Goal: Transaction & Acquisition: Purchase product/service

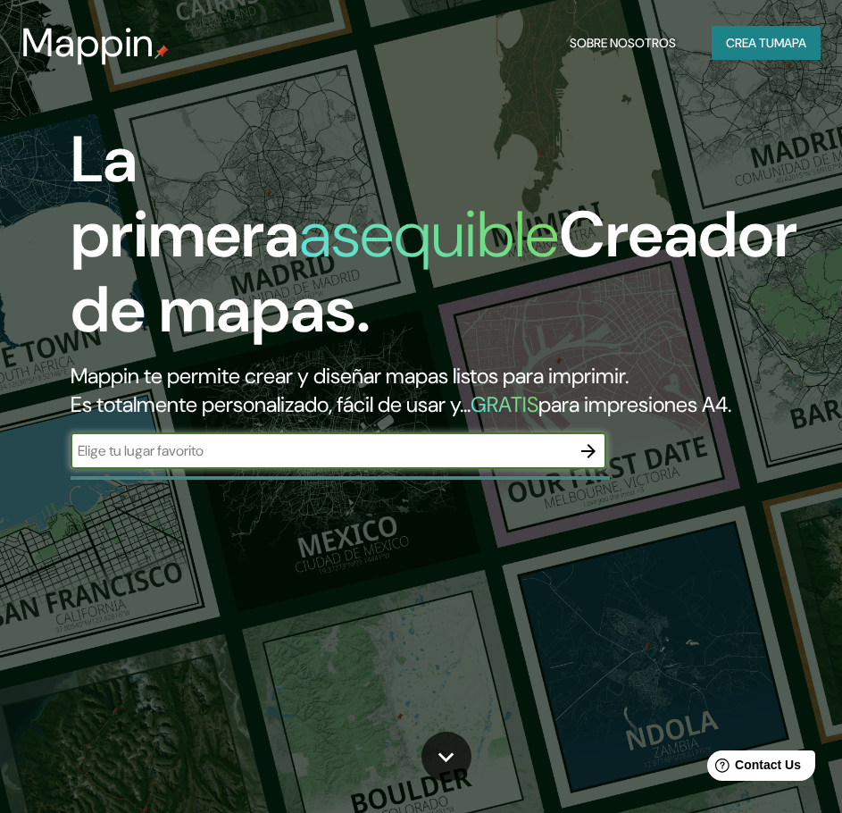
click at [213, 461] on input "text" at bounding box center [321, 450] width 500 height 21
type input "BAHIA [PERSON_NAME]"
click at [592, 458] on icon "button" at bounding box center [589, 451] width 14 height 14
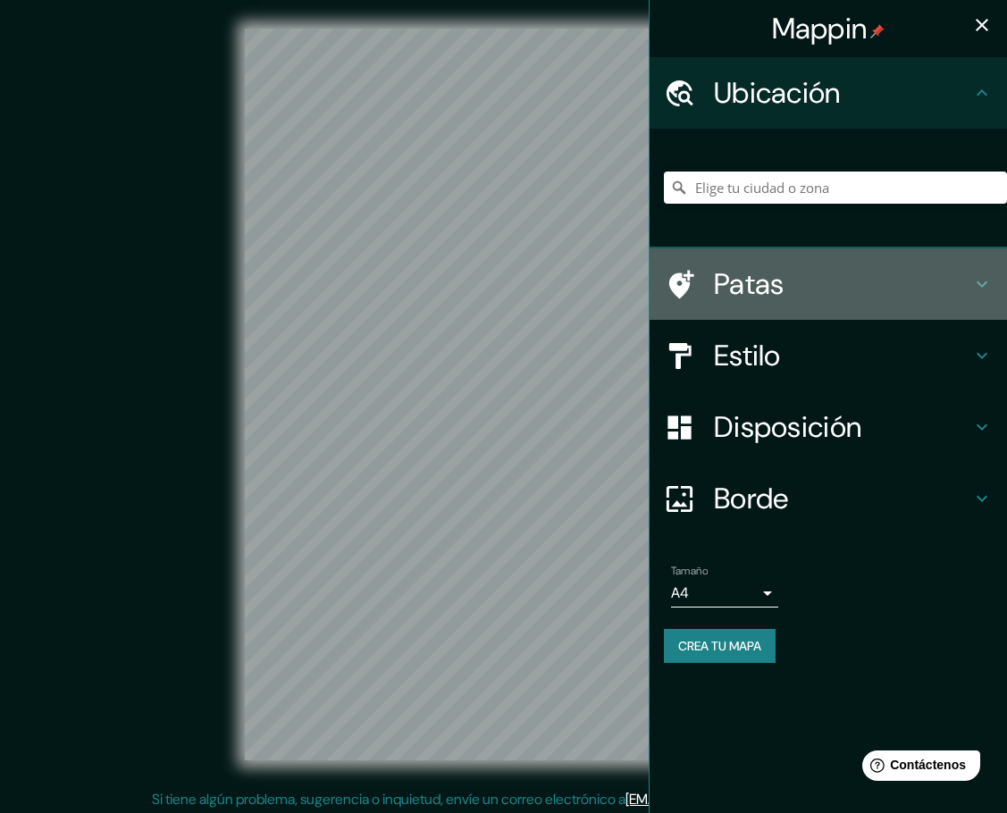
click at [855, 293] on h4 "Patas" at bounding box center [842, 284] width 257 height 36
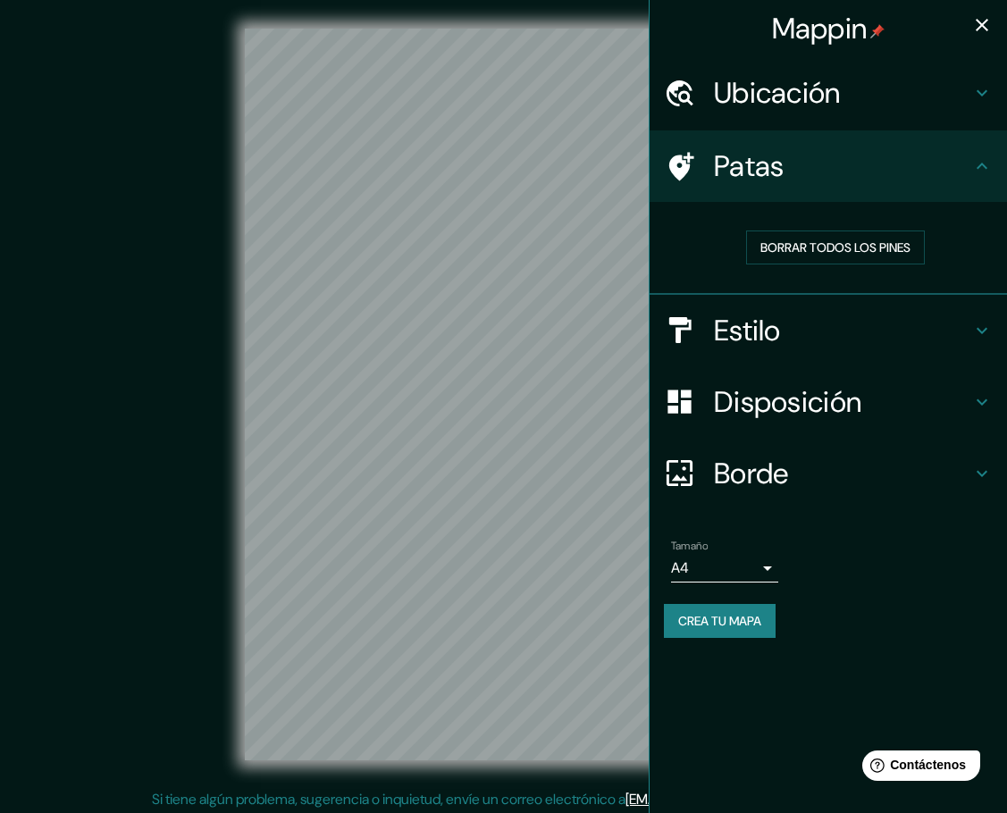
click at [855, 166] on h4 "Patas" at bounding box center [842, 166] width 257 height 36
click at [855, 329] on icon at bounding box center [981, 330] width 21 height 21
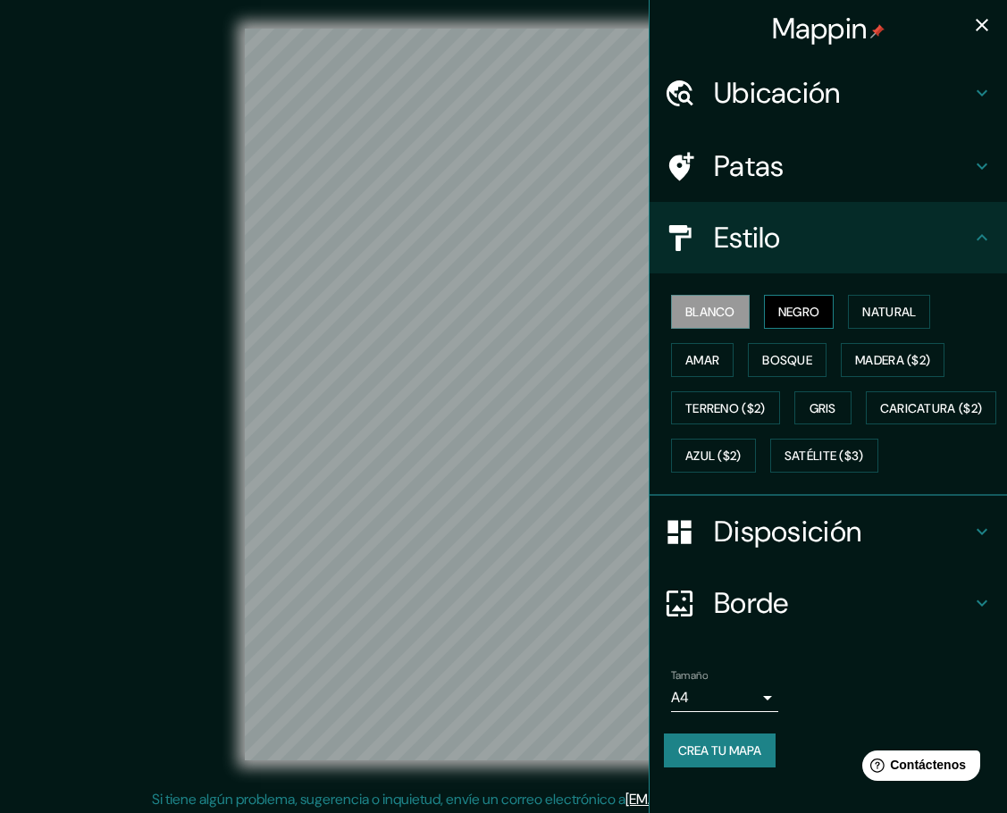
click at [800, 315] on font "Negro" at bounding box center [799, 312] width 42 height 16
click at [855, 313] on font "Natural" at bounding box center [889, 312] width 54 height 16
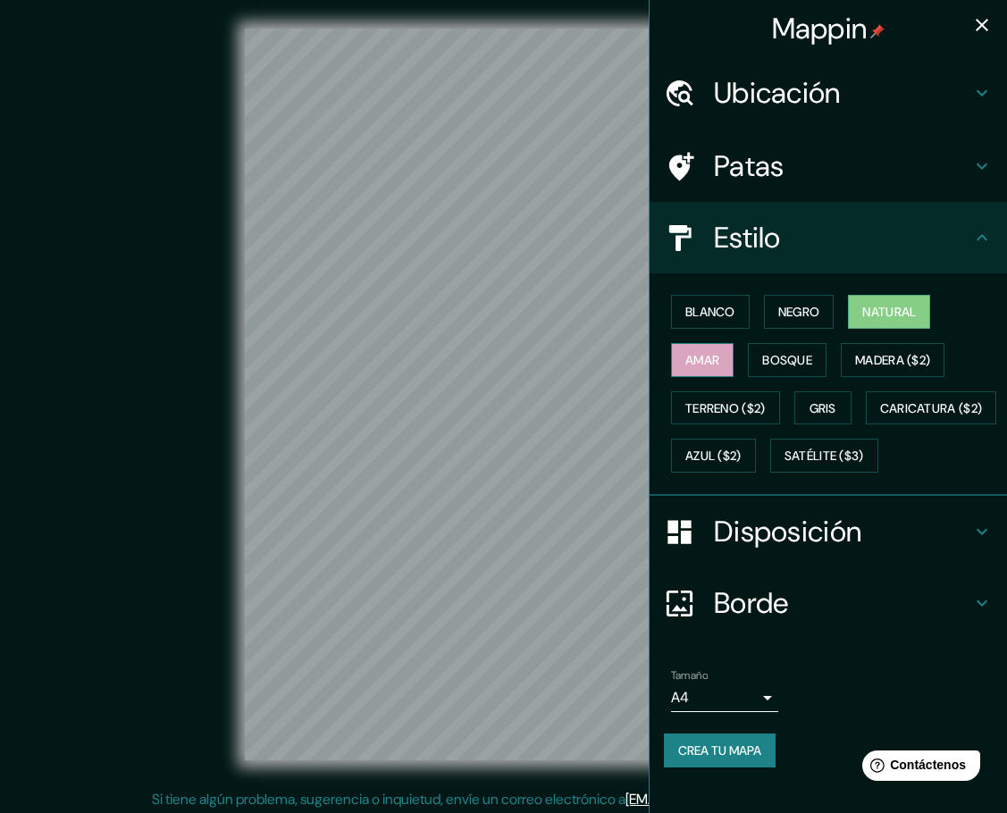
click at [701, 362] on font "Amar" at bounding box center [702, 360] width 34 height 16
click at [855, 314] on font "Natural" at bounding box center [889, 312] width 54 height 16
click at [796, 365] on font "Bosque" at bounding box center [787, 360] width 50 height 16
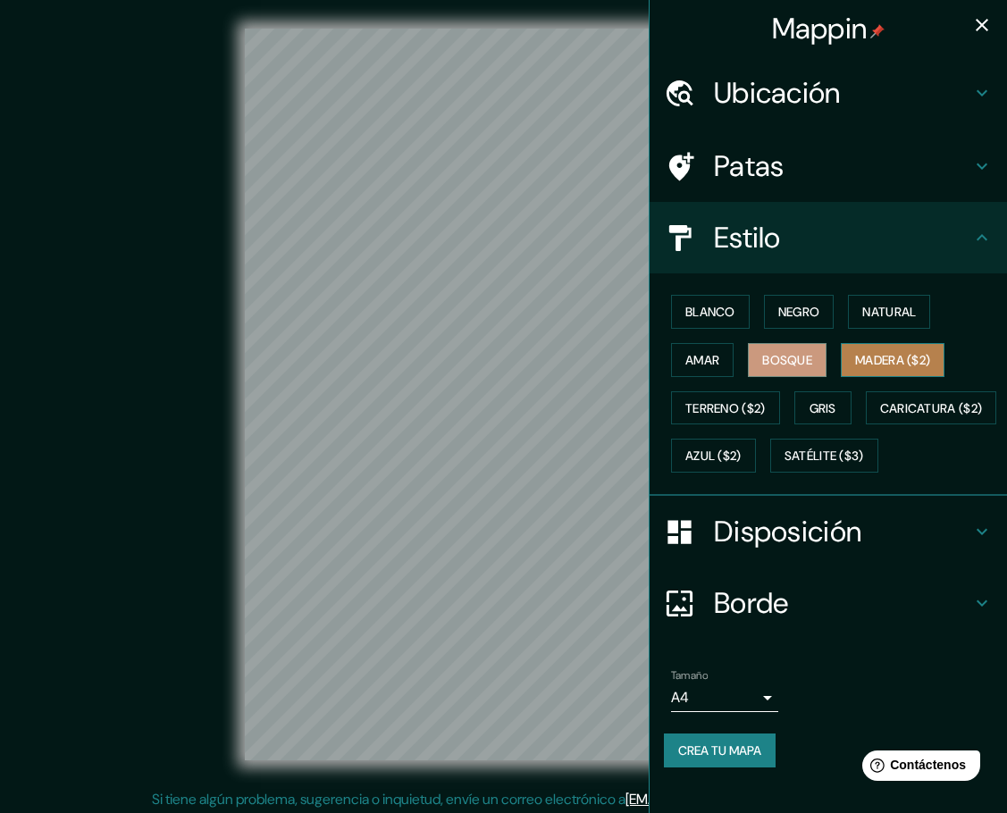
click at [855, 361] on font "Madera ($2)" at bounding box center [892, 360] width 75 height 16
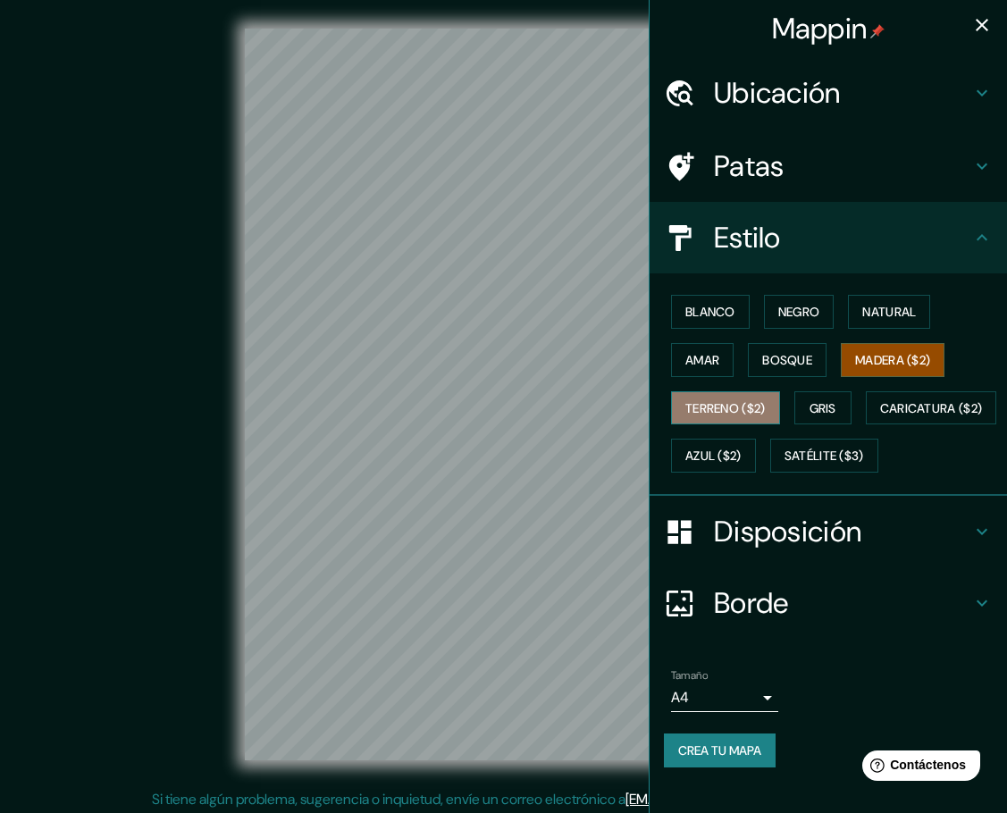
click at [729, 414] on font "Terreno ($2)" at bounding box center [725, 408] width 80 height 16
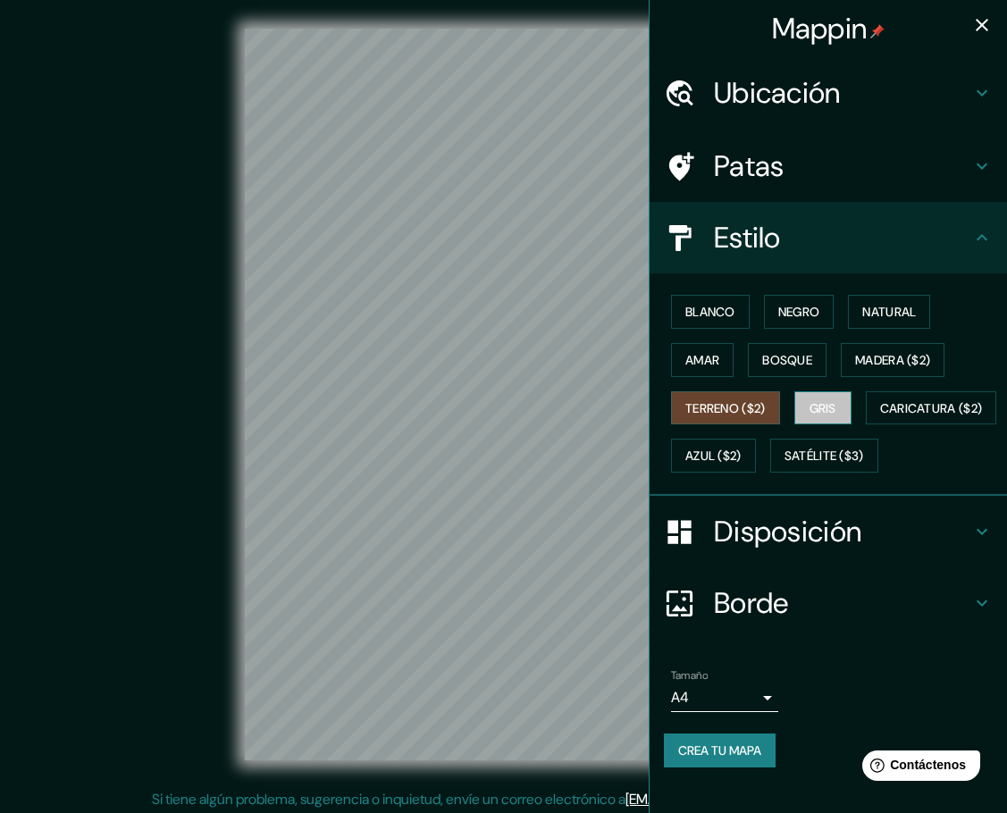
click at [816, 403] on font "Gris" at bounding box center [822, 408] width 27 height 16
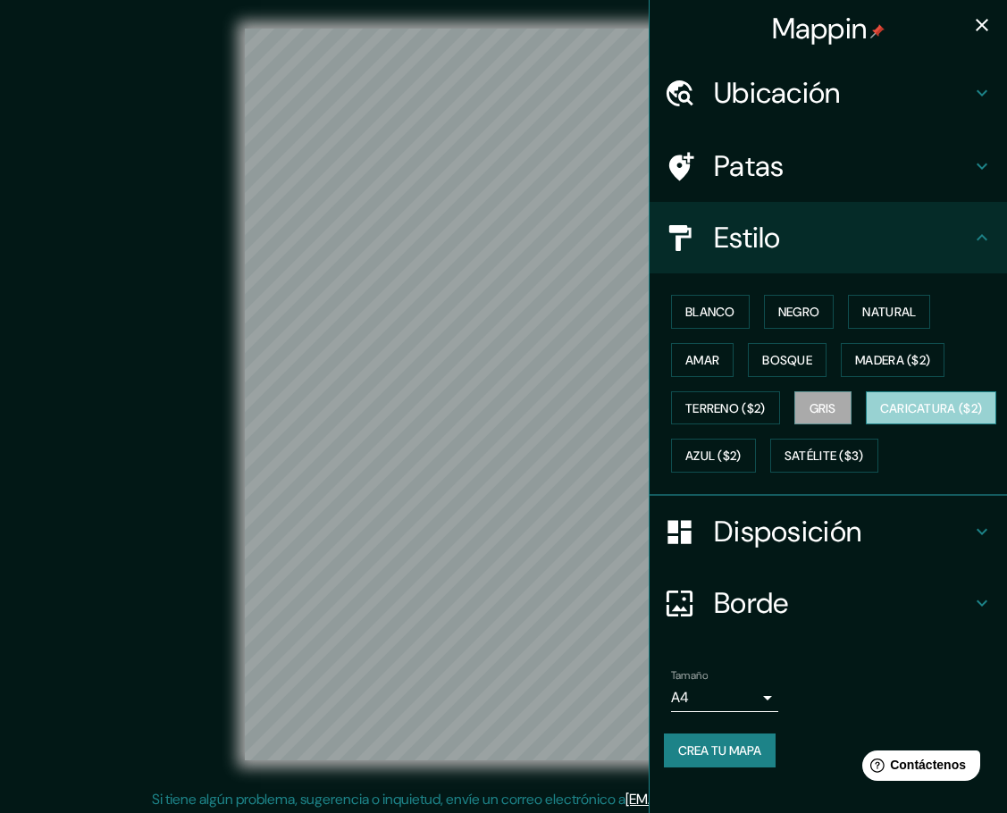
click at [855, 416] on font "Caricatura ($2)" at bounding box center [931, 408] width 103 height 16
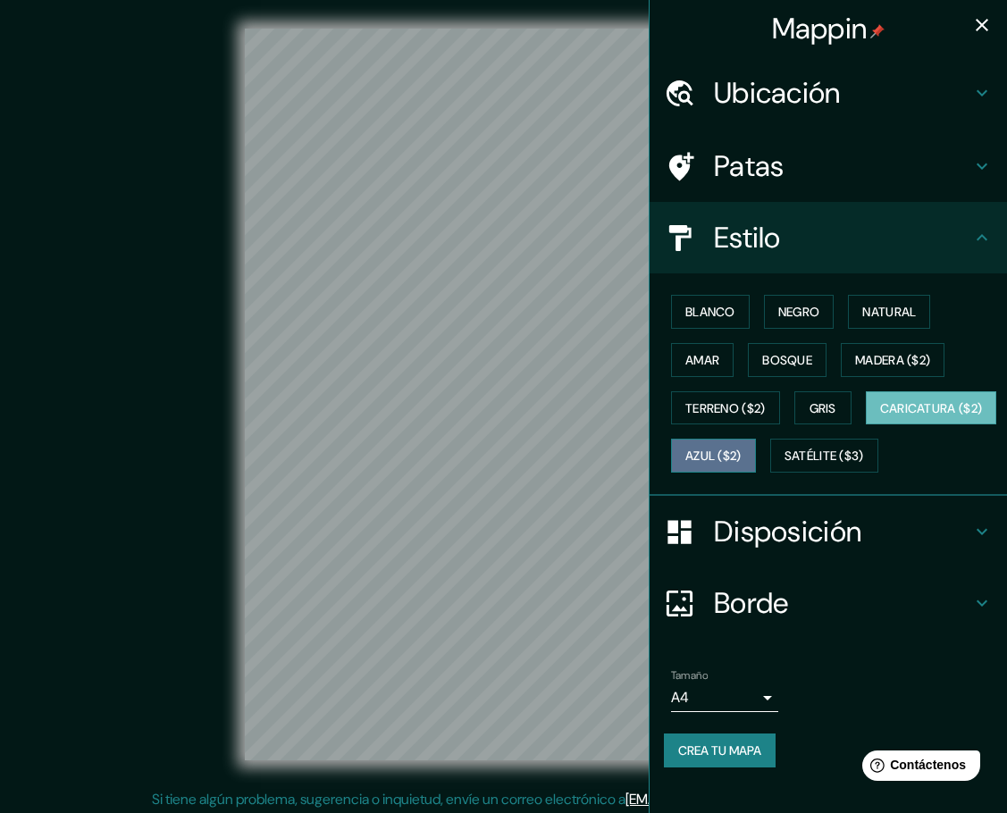
click at [741, 456] on font "Azul ($2)" at bounding box center [713, 456] width 56 height 16
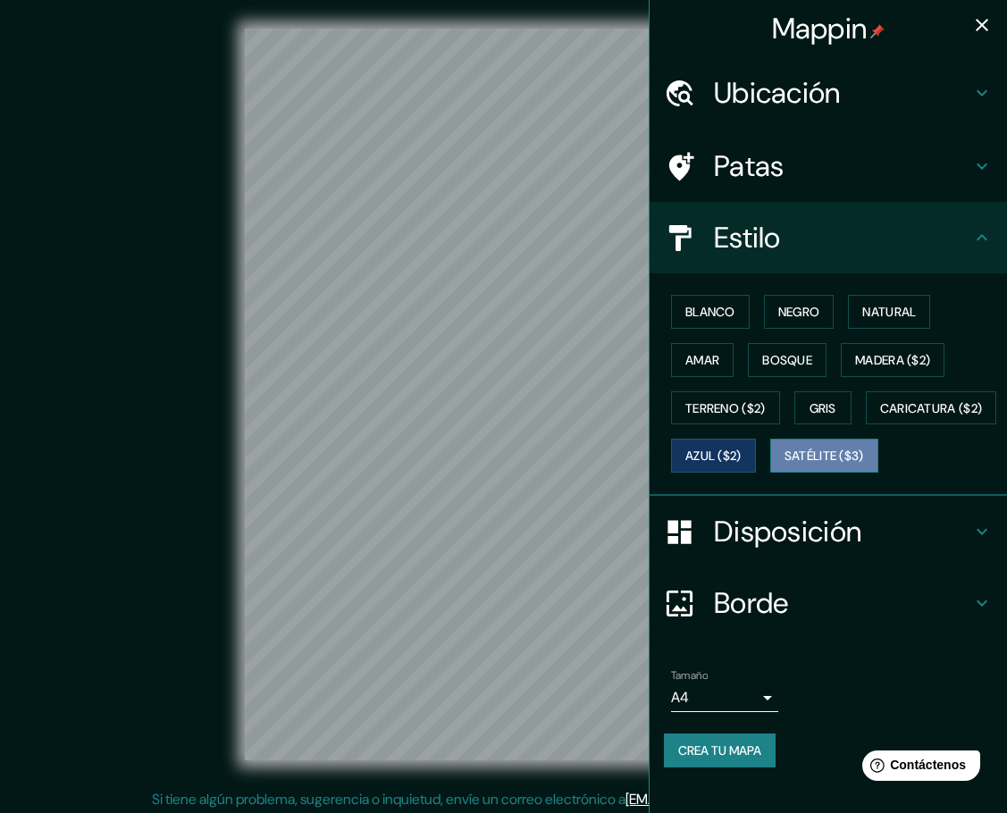
click at [784, 465] on font "Satélite ($3)" at bounding box center [824, 456] width 80 height 16
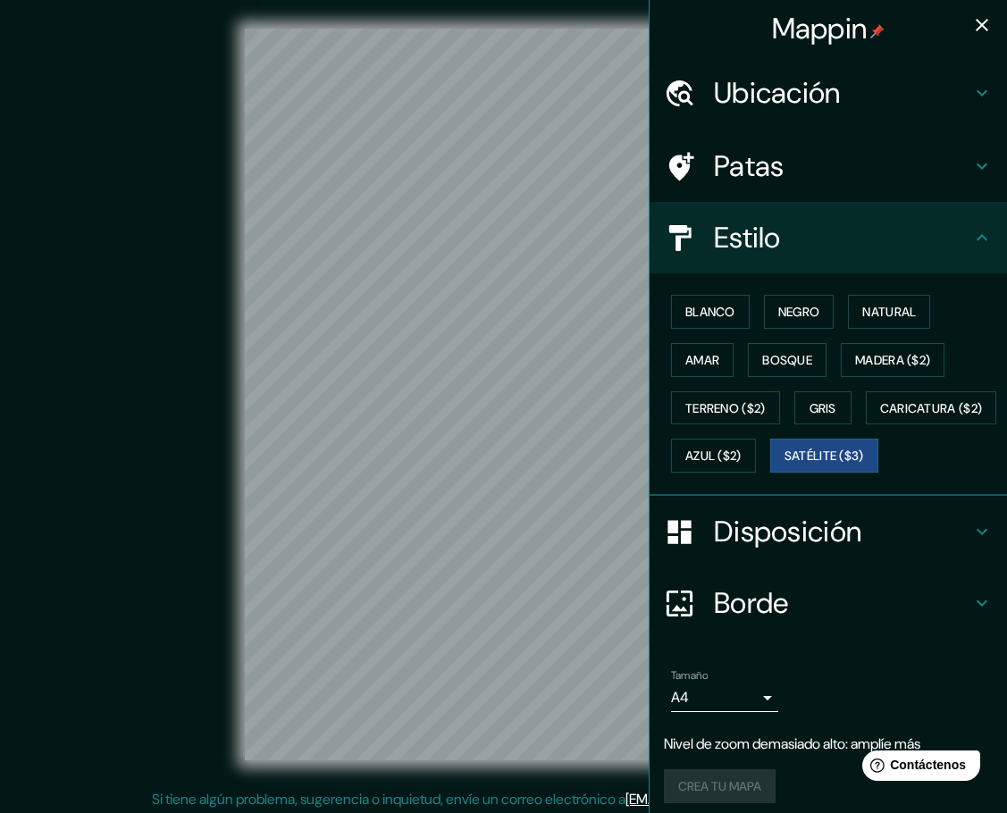
click at [845, 96] on h4 "Ubicación" at bounding box center [842, 93] width 257 height 36
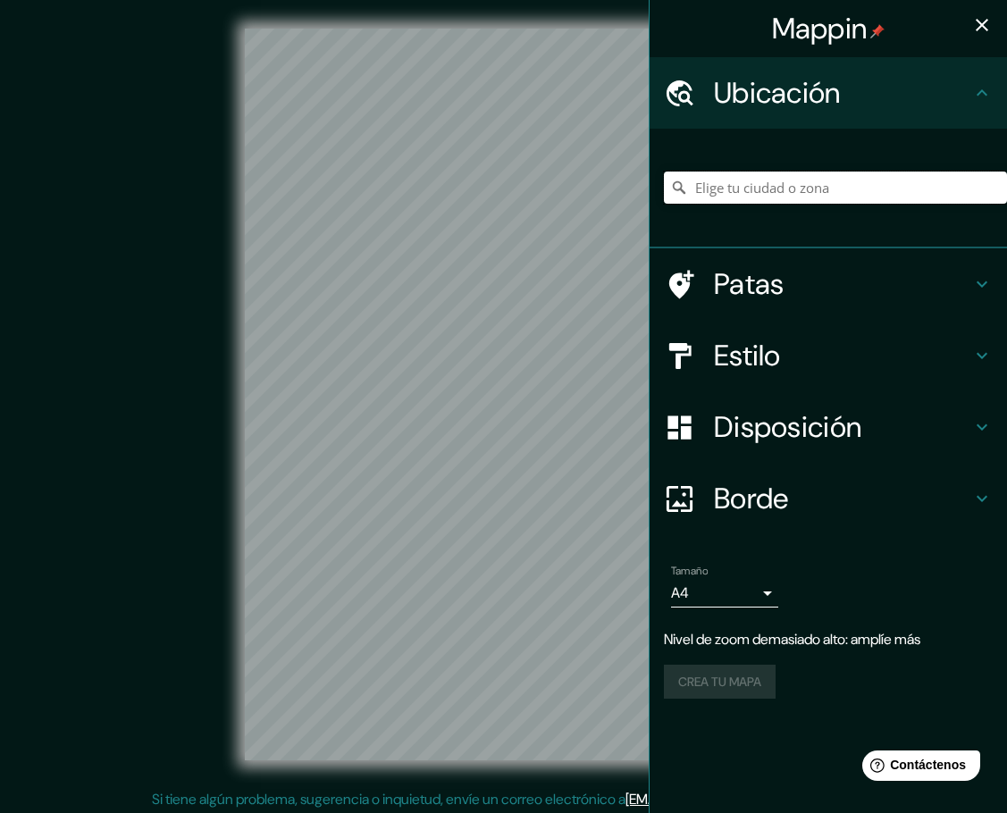
click at [828, 197] on input "Elige tu ciudad o zona" at bounding box center [835, 188] width 343 height 32
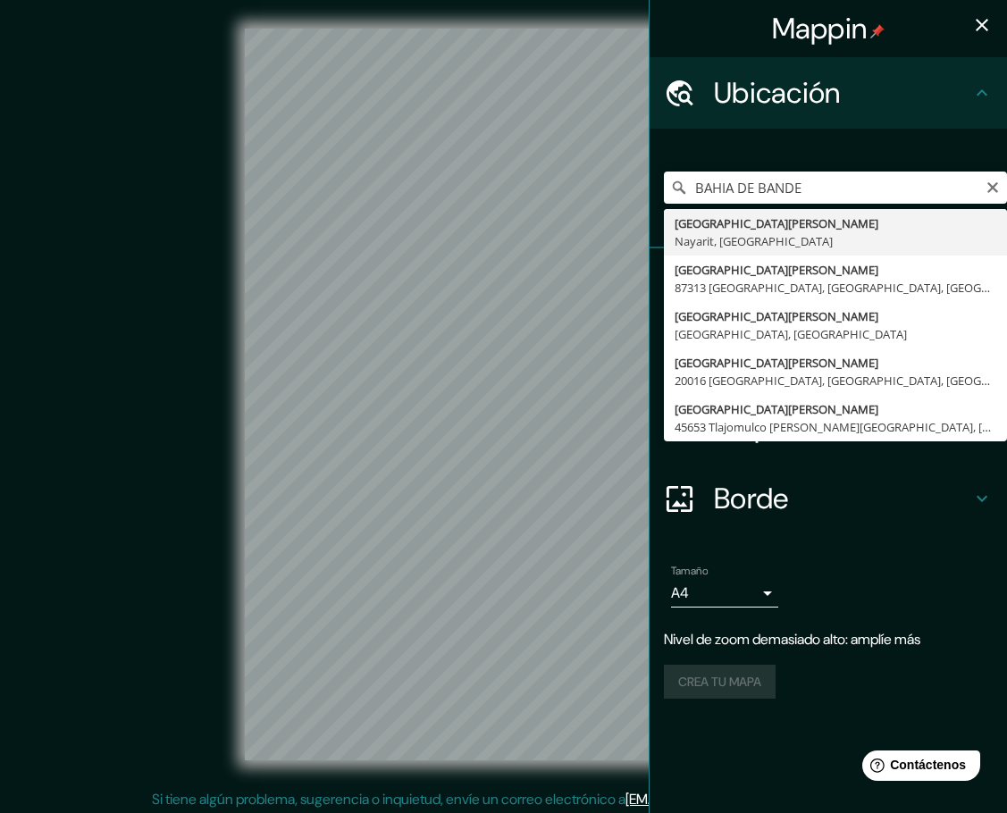
type input "[GEOGRAPHIC_DATA][PERSON_NAME], [GEOGRAPHIC_DATA], [GEOGRAPHIC_DATA]"
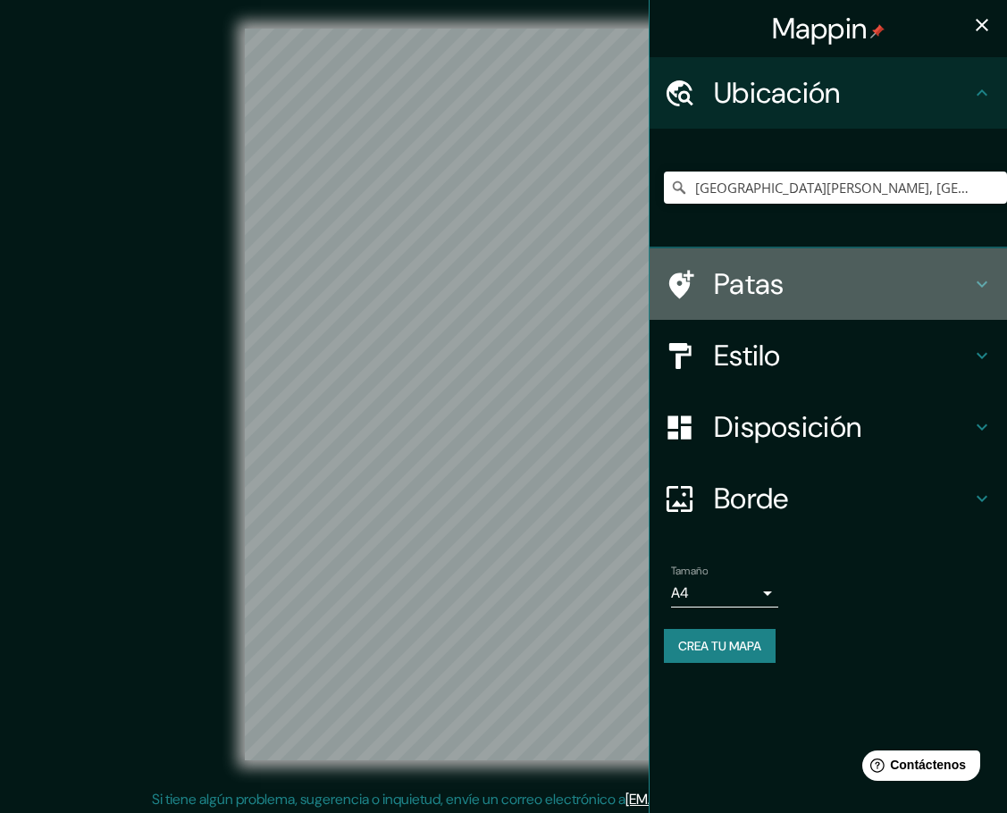
click at [797, 290] on h4 "Patas" at bounding box center [842, 284] width 257 height 36
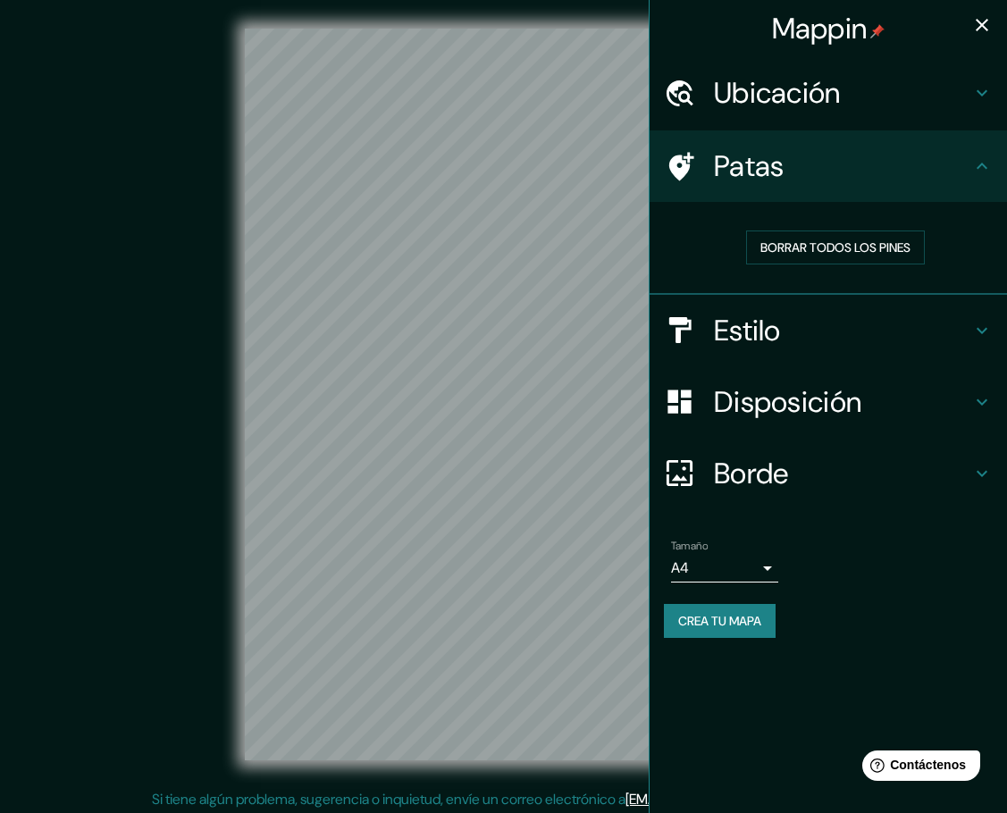
click at [827, 324] on h4 "Estilo" at bounding box center [842, 331] width 257 height 36
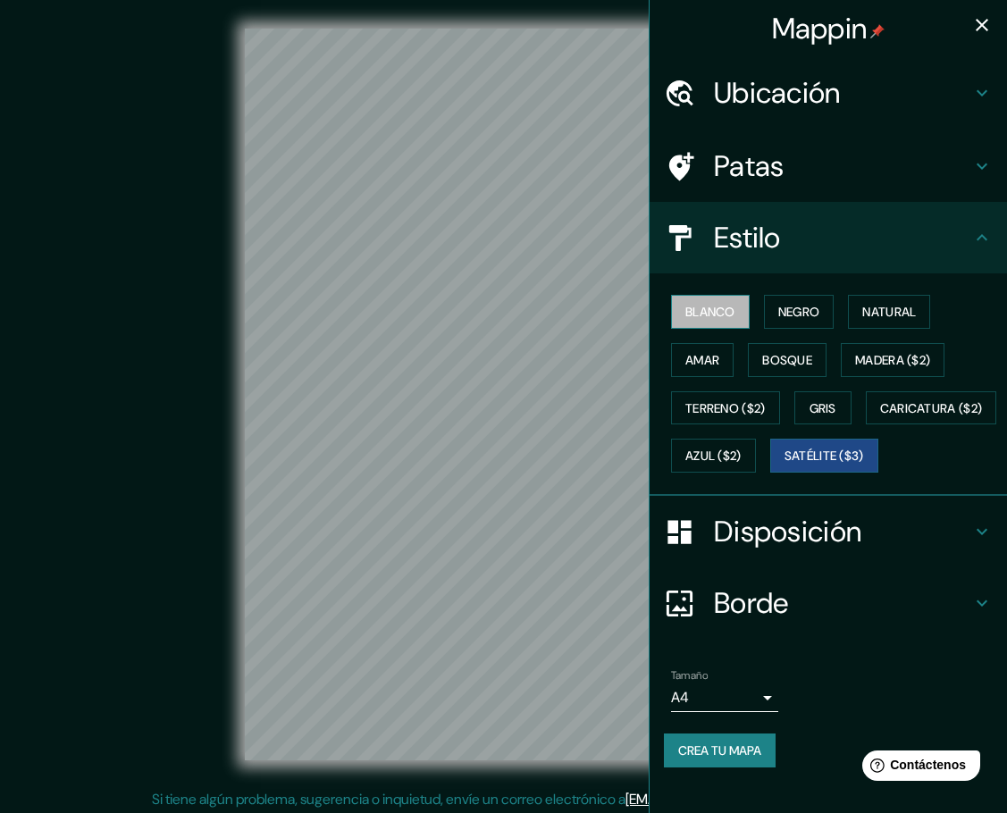
click at [714, 313] on font "Blanco" at bounding box center [710, 312] width 50 height 16
click at [785, 310] on font "Negro" at bounding box center [799, 312] width 42 height 16
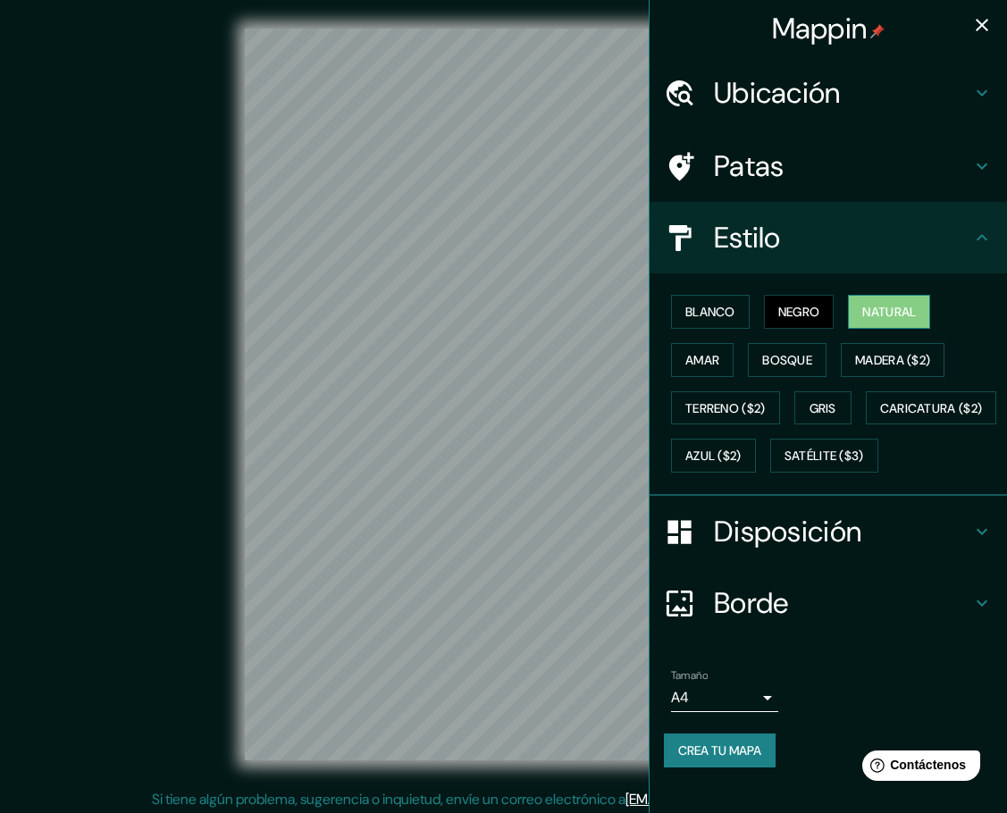
click at [855, 315] on font "Natural" at bounding box center [889, 312] width 54 height 16
click at [701, 355] on font "Amar" at bounding box center [702, 360] width 34 height 16
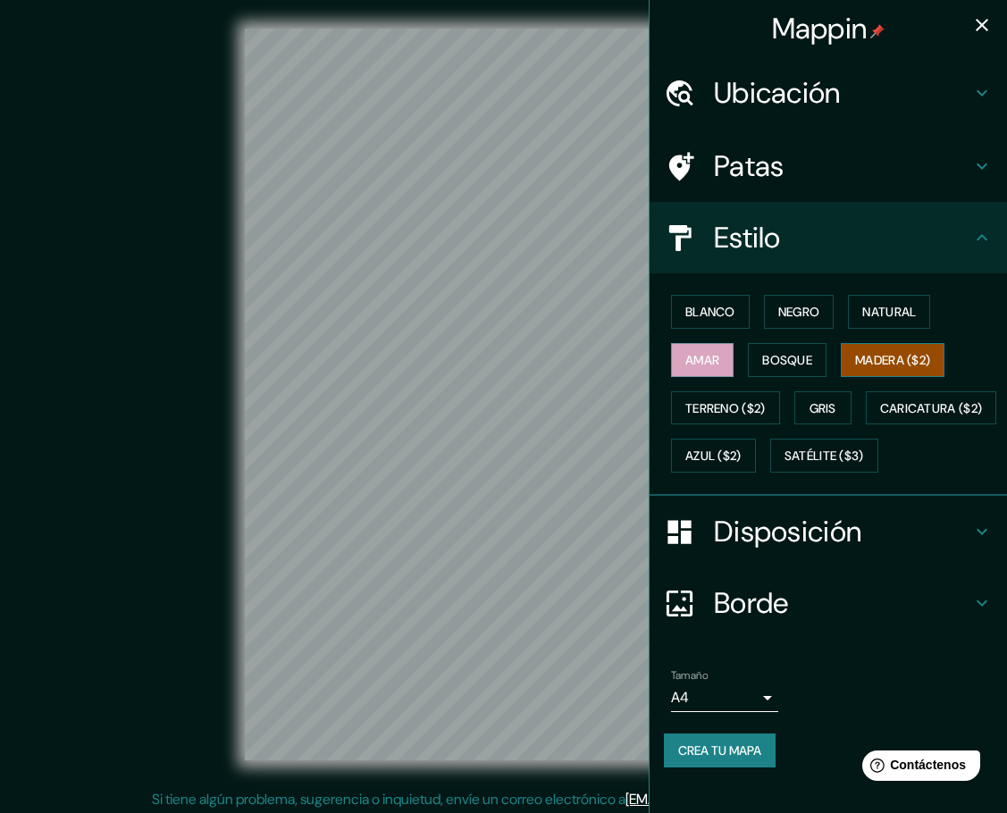
drag, startPoint x: 767, startPoint y: 357, endPoint x: 860, endPoint y: 358, distance: 92.9
click at [771, 357] on font "Bosque" at bounding box center [787, 360] width 50 height 16
click at [855, 359] on font "Madera ($2)" at bounding box center [892, 360] width 75 height 16
click at [717, 412] on font "Terreno ($2)" at bounding box center [725, 408] width 80 height 16
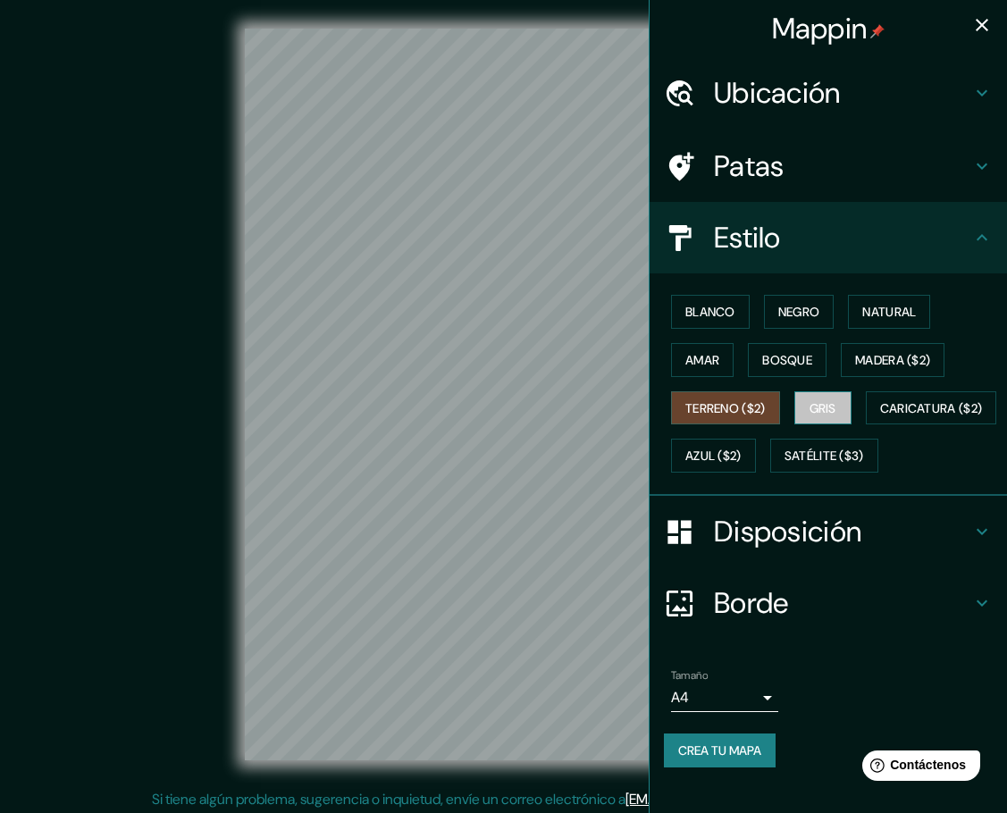
click at [812, 414] on font "Gris" at bounding box center [822, 408] width 27 height 16
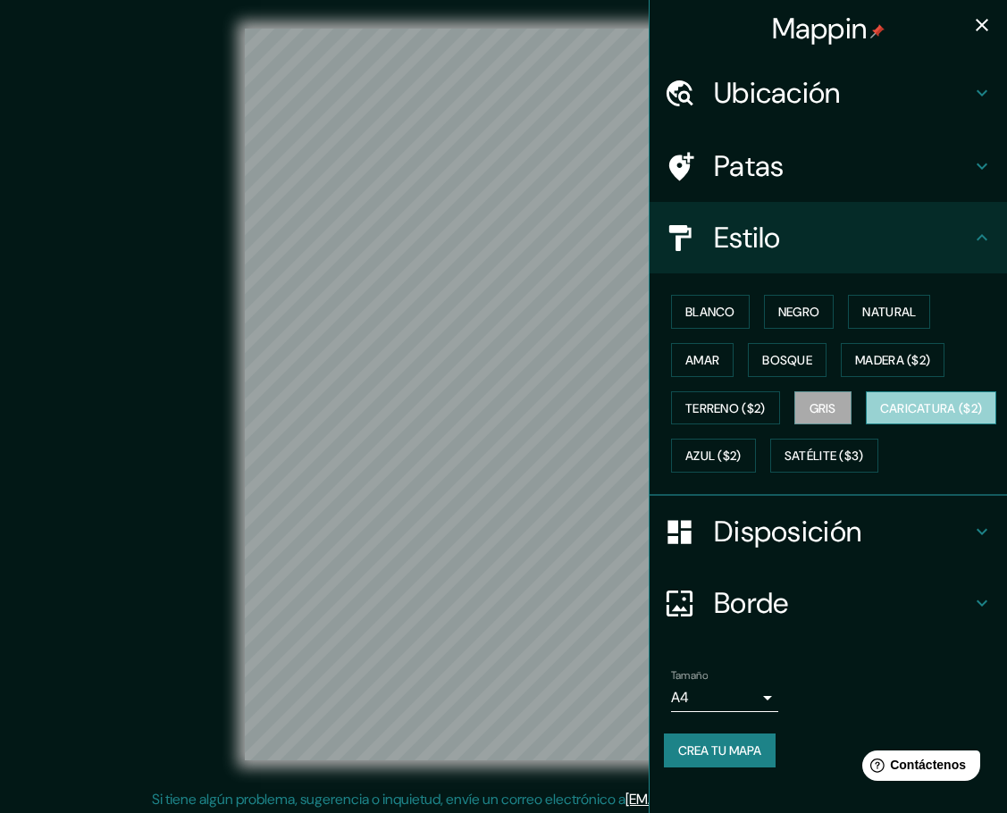
click at [855, 420] on font "Caricatura ($2)" at bounding box center [931, 408] width 103 height 23
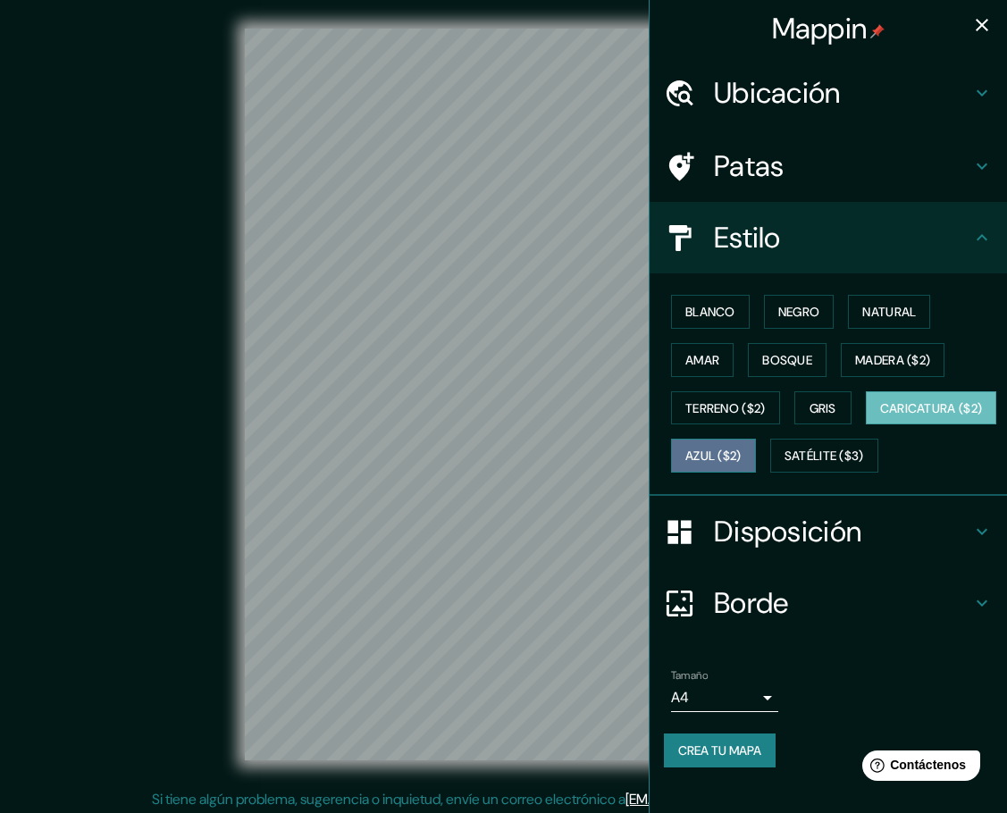
click at [741, 447] on font "Azul ($2)" at bounding box center [713, 455] width 56 height 23
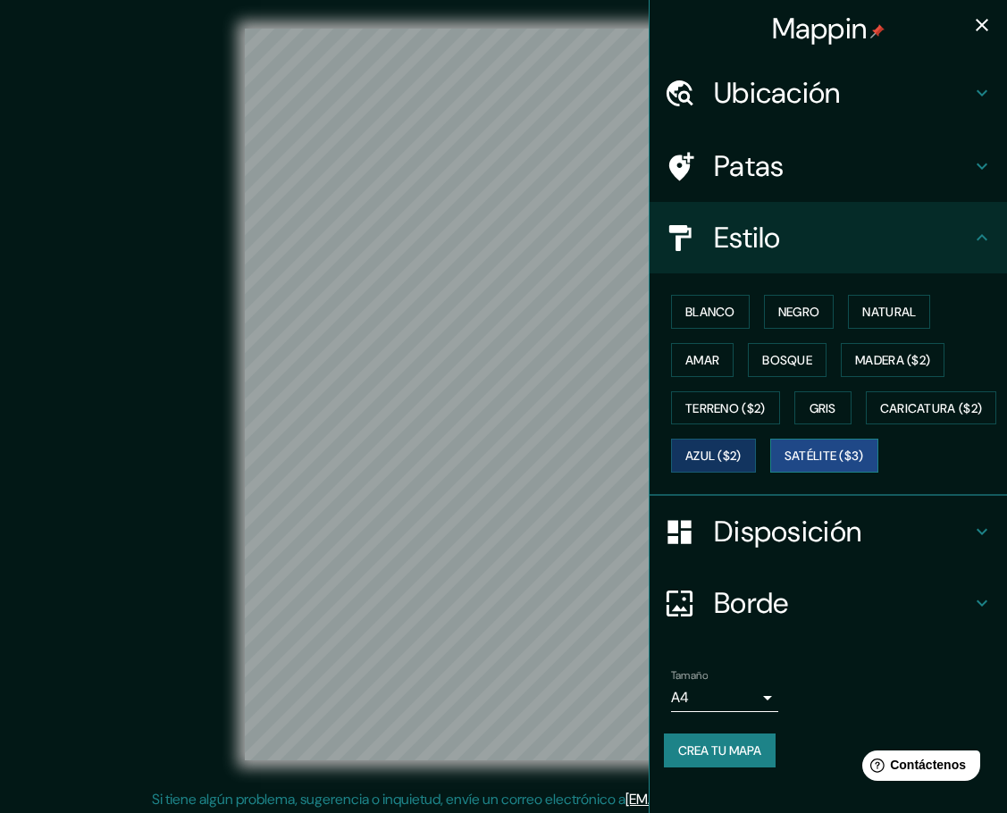
click at [770, 473] on button "Satélite ($3)" at bounding box center [824, 456] width 108 height 34
click at [703, 322] on font "Blanco" at bounding box center [710, 311] width 50 height 23
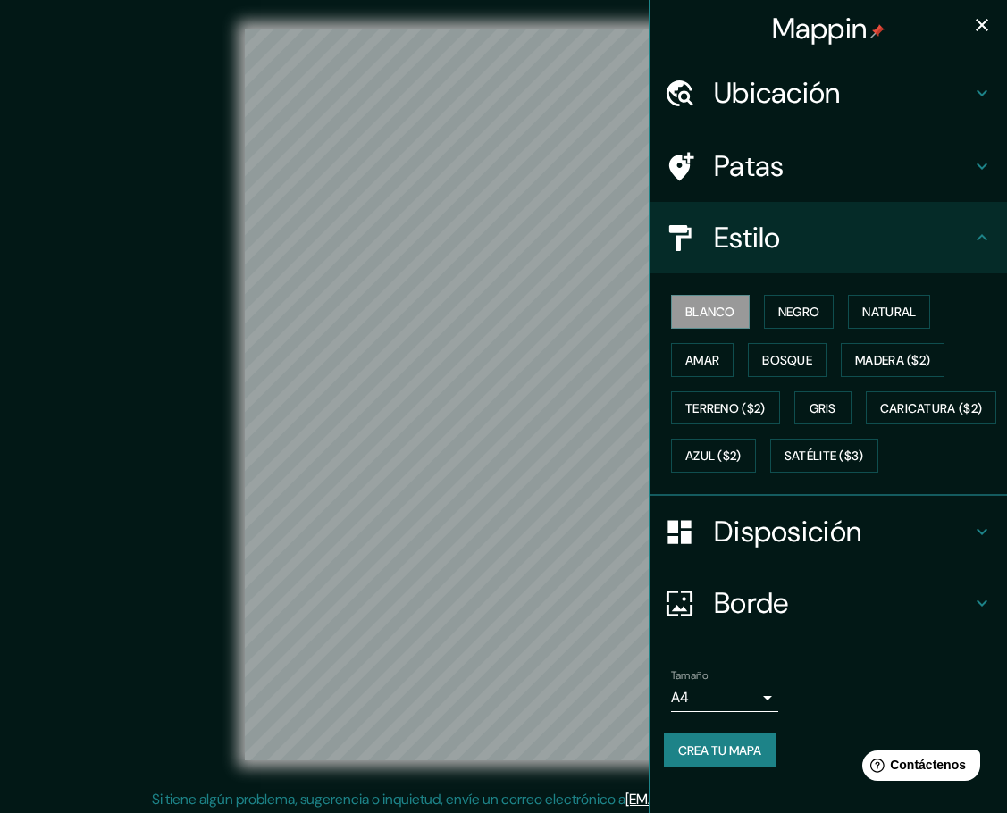
click at [769, 550] on font "Disposición" at bounding box center [787, 532] width 147 height 38
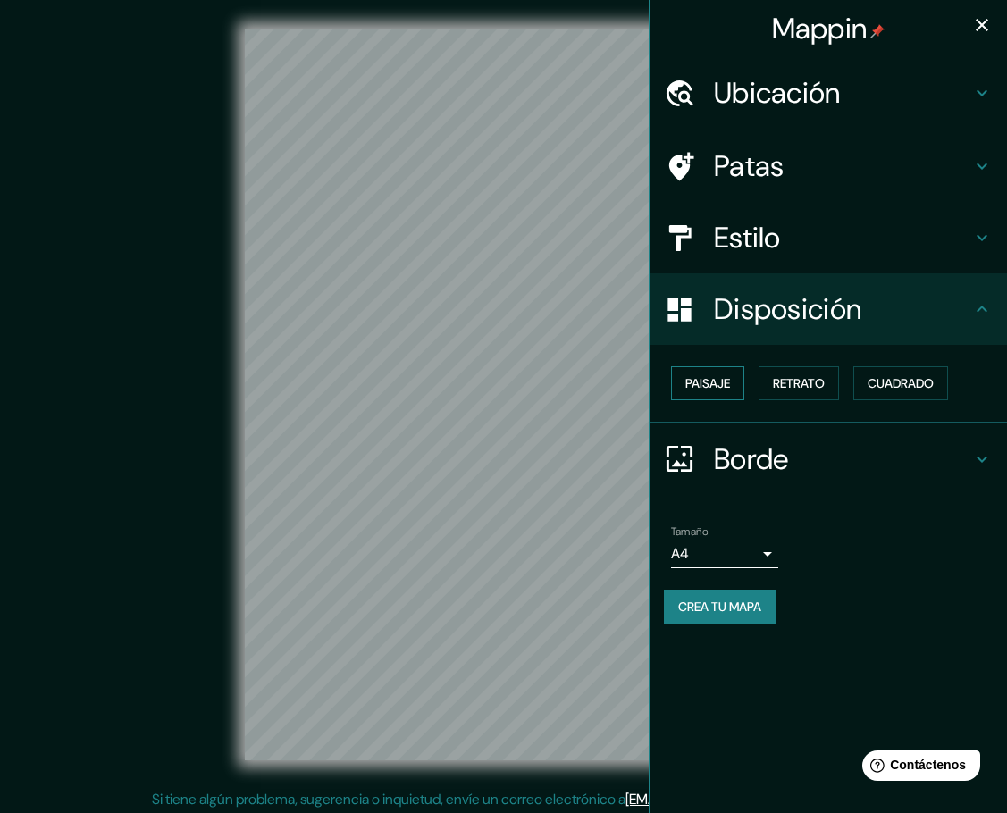
click at [714, 380] on font "Paisaje" at bounding box center [707, 383] width 45 height 16
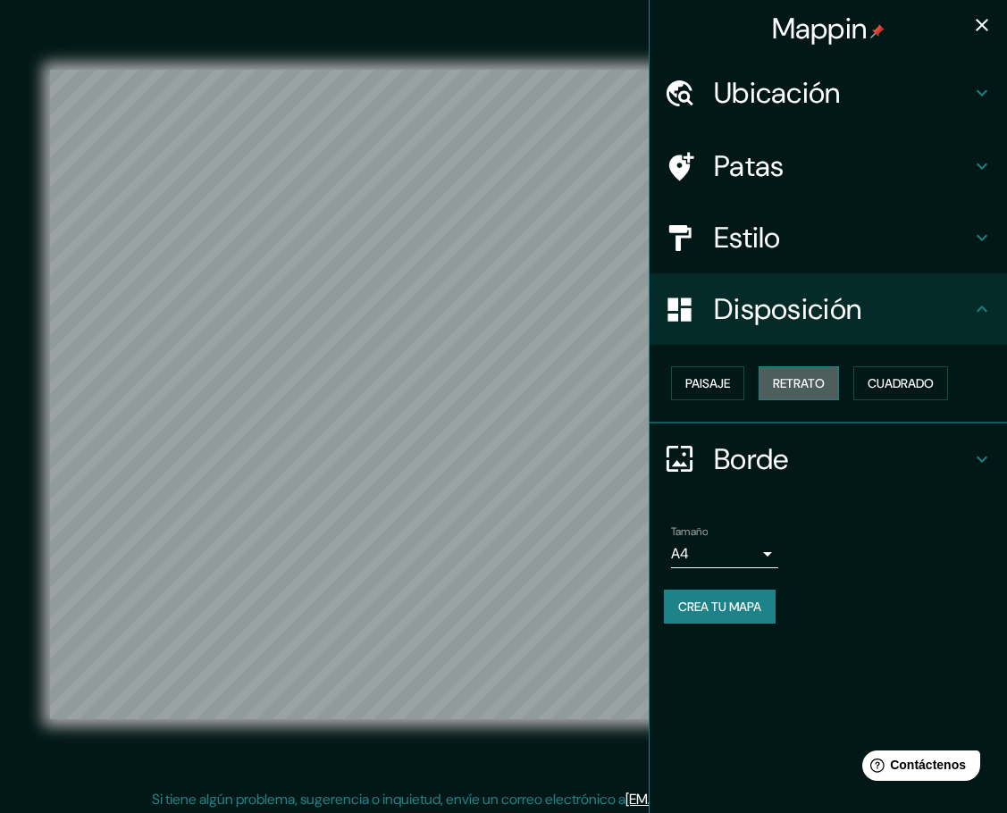
click at [793, 374] on font "Retrato" at bounding box center [799, 383] width 52 height 23
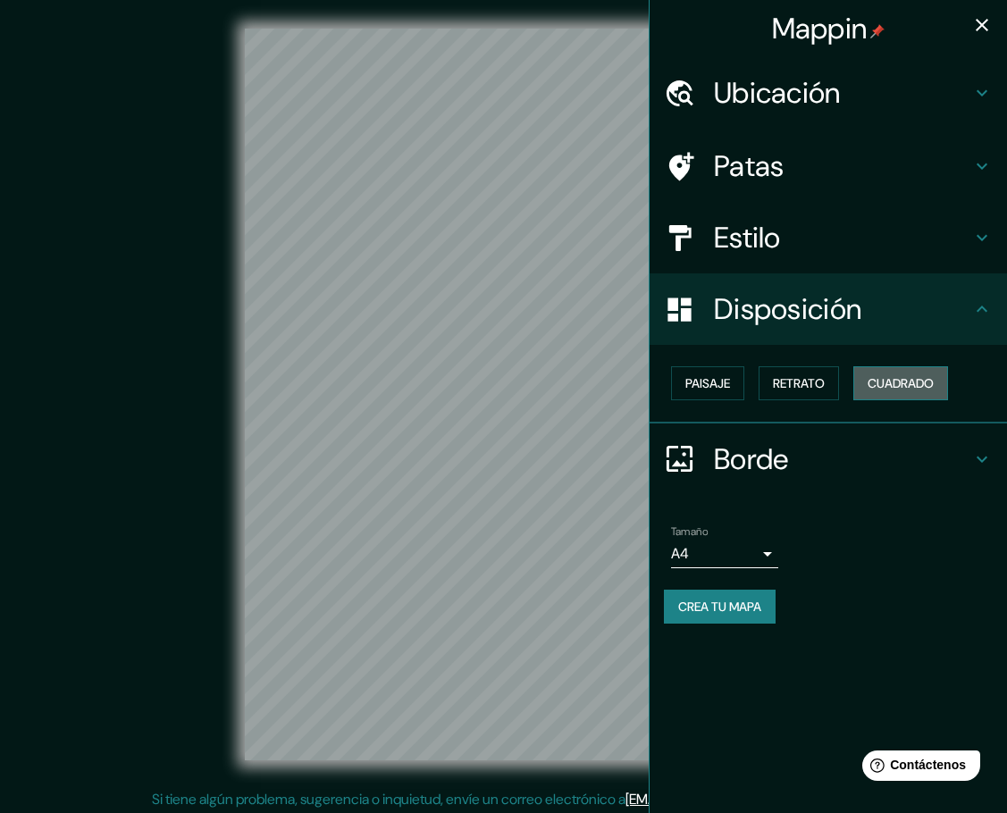
click at [855, 383] on font "Cuadrado" at bounding box center [900, 383] width 66 height 16
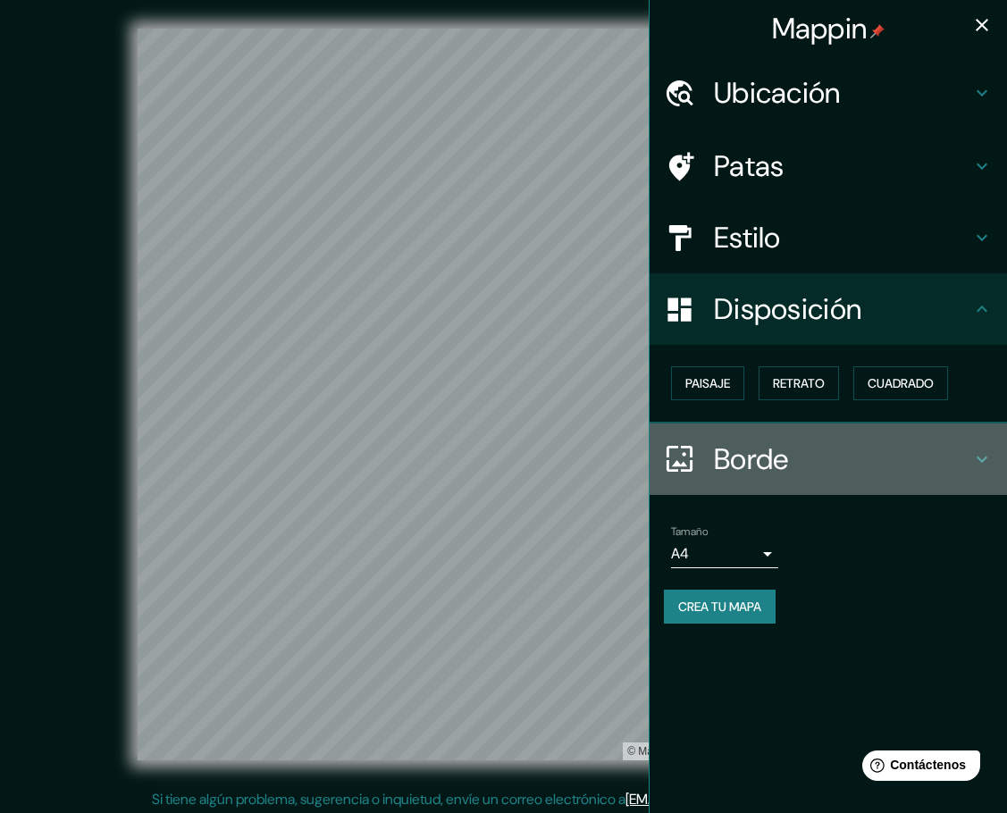
click at [771, 473] on font "Borde" at bounding box center [751, 459] width 75 height 38
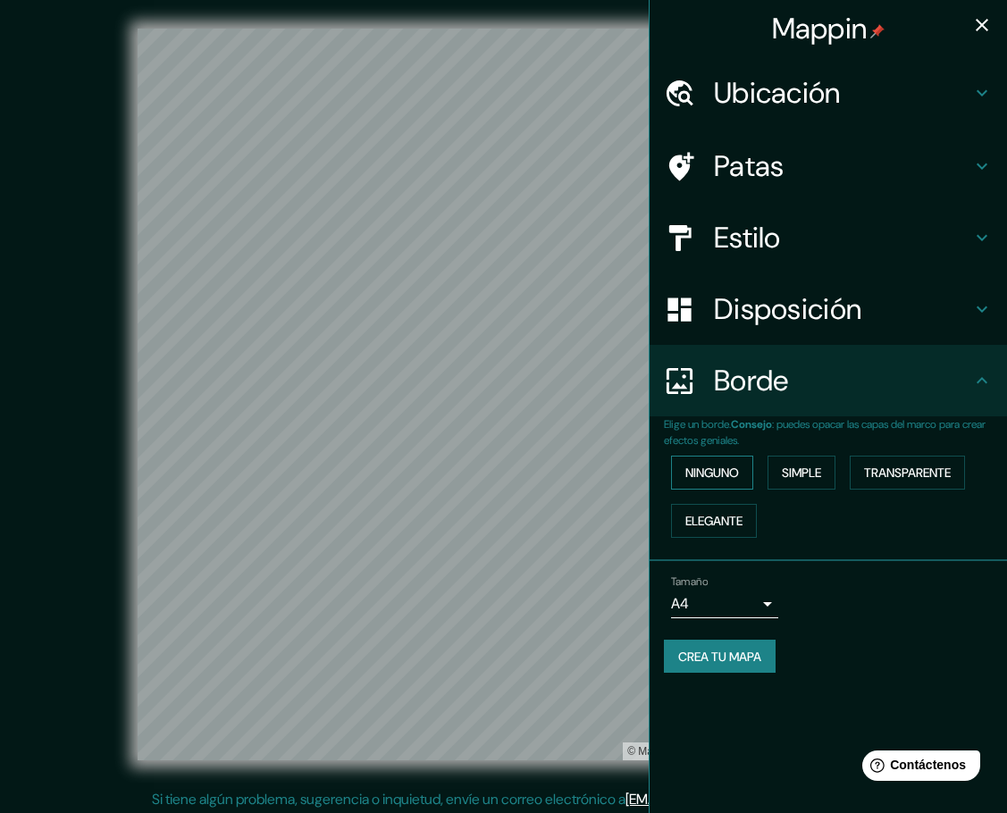
click at [730, 477] on font "Ninguno" at bounding box center [712, 473] width 54 height 16
click at [794, 475] on font "Simple" at bounding box center [801, 473] width 39 height 16
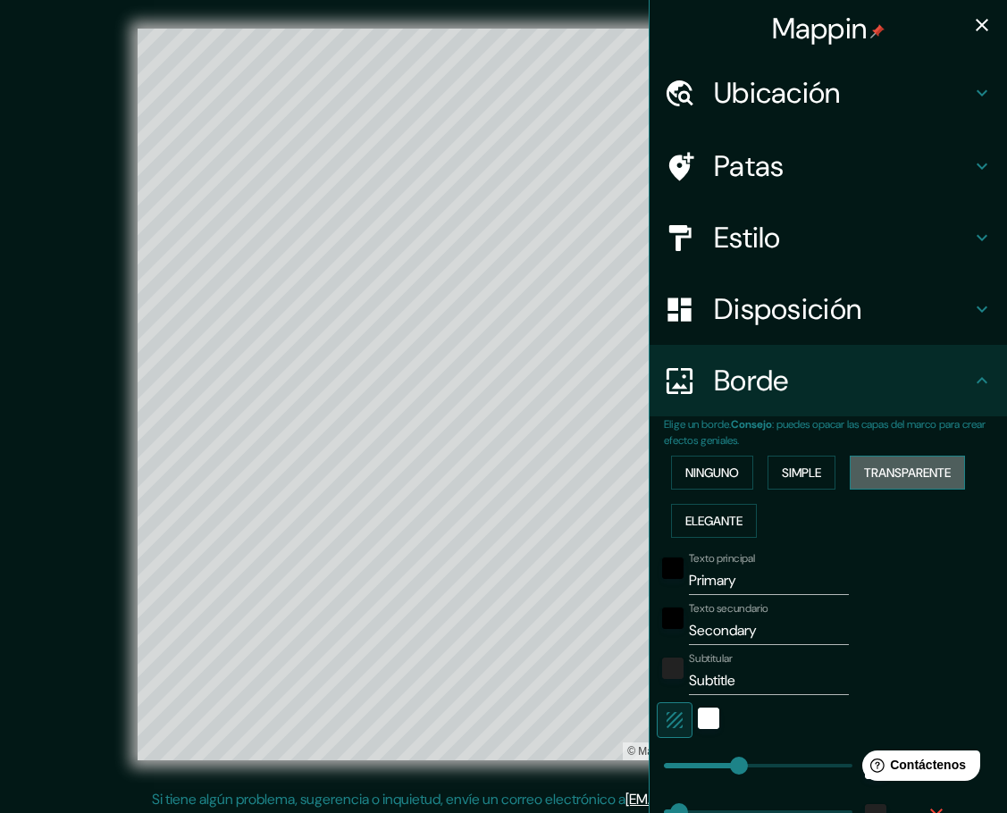
click at [855, 473] on font "Transparente" at bounding box center [907, 473] width 87 height 16
click at [707, 522] on font "Elegante" at bounding box center [713, 521] width 57 height 16
click at [708, 469] on font "Ninguno" at bounding box center [712, 473] width 54 height 16
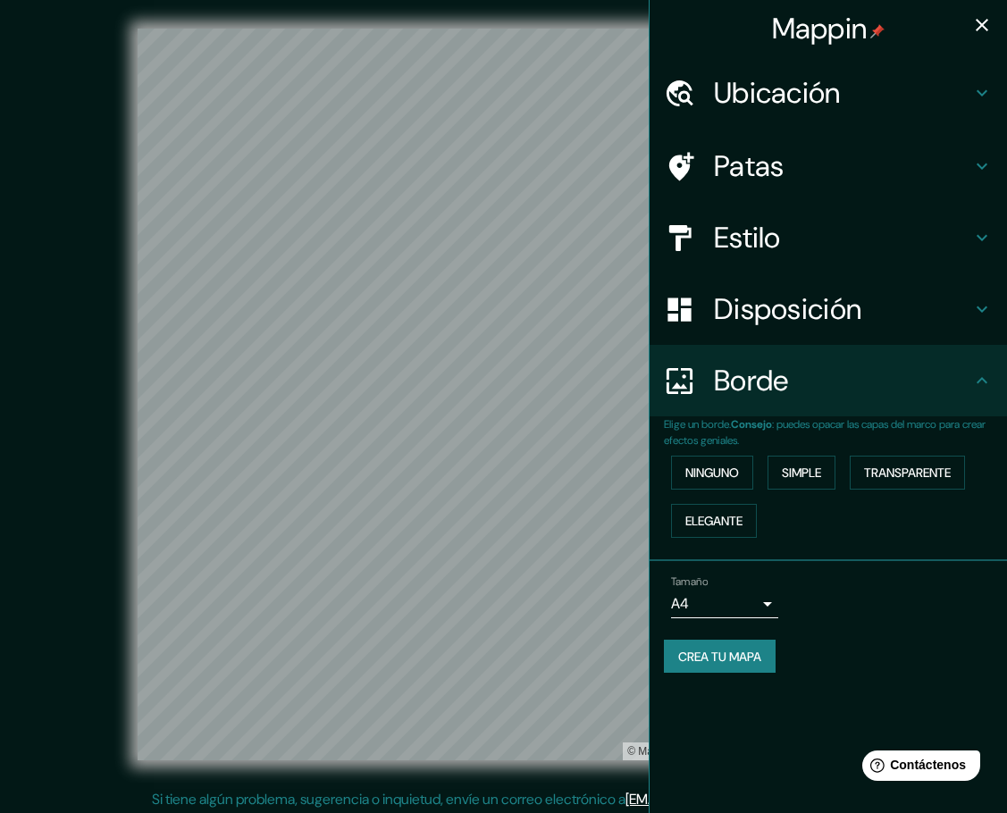
click at [823, 105] on font "Ubicación" at bounding box center [777, 93] width 127 height 38
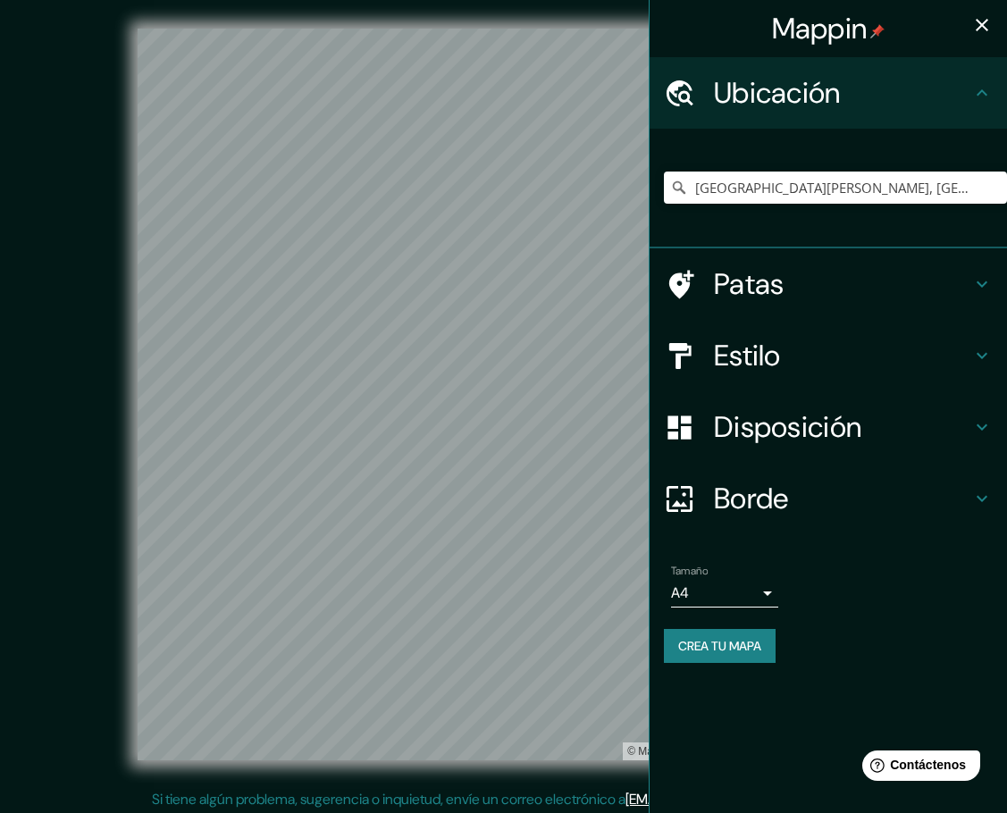
click at [855, 89] on h4 "Ubicación" at bounding box center [842, 93] width 257 height 36
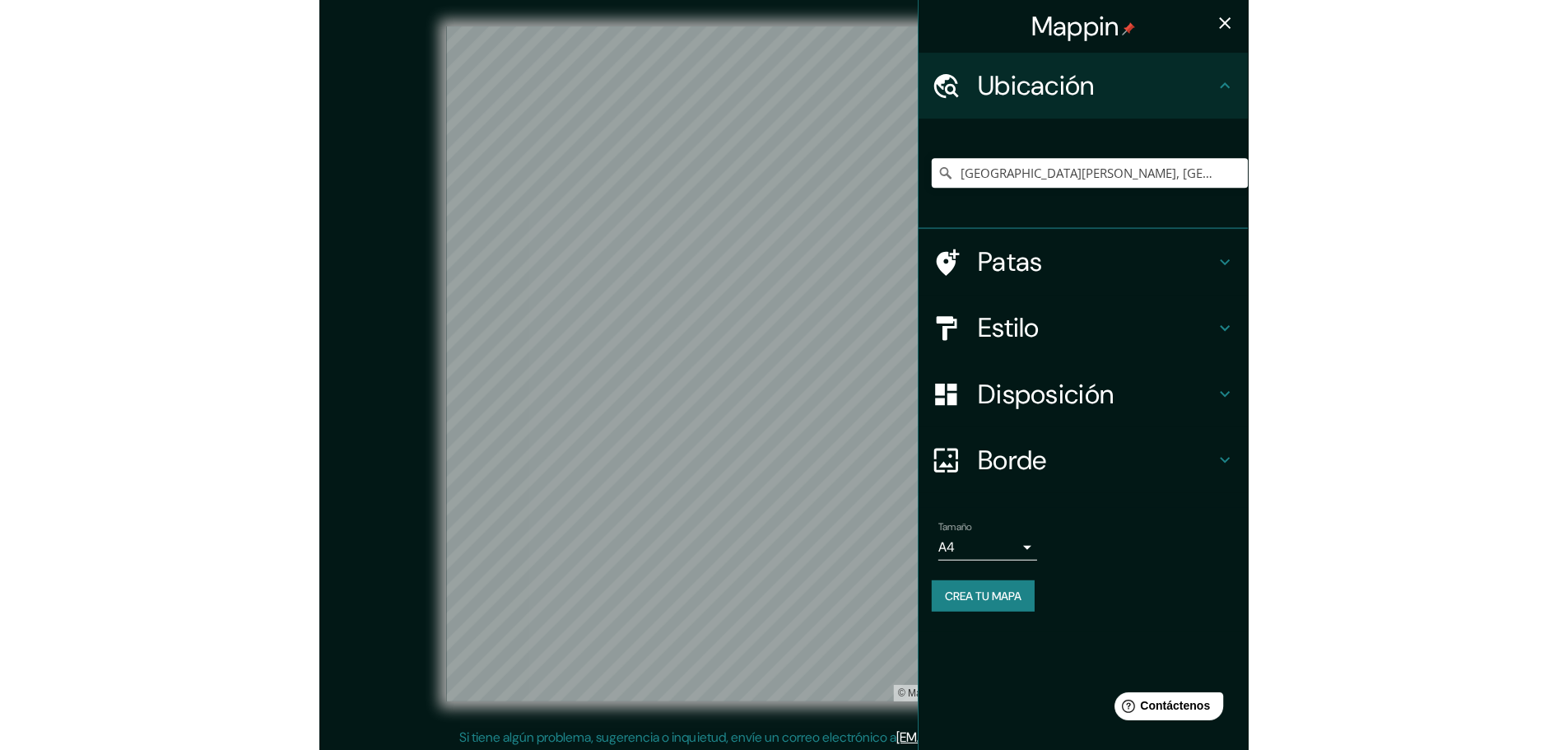
scroll to position [4, 0]
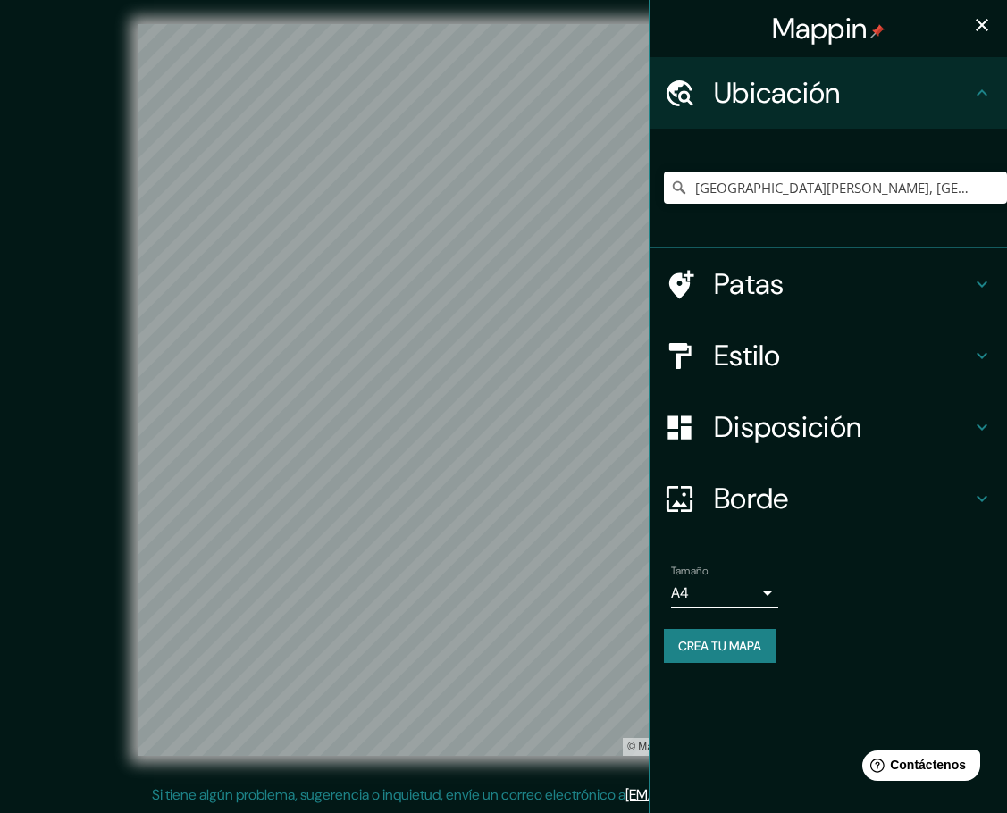
click at [794, 501] on h4 "Borde" at bounding box center [842, 499] width 257 height 36
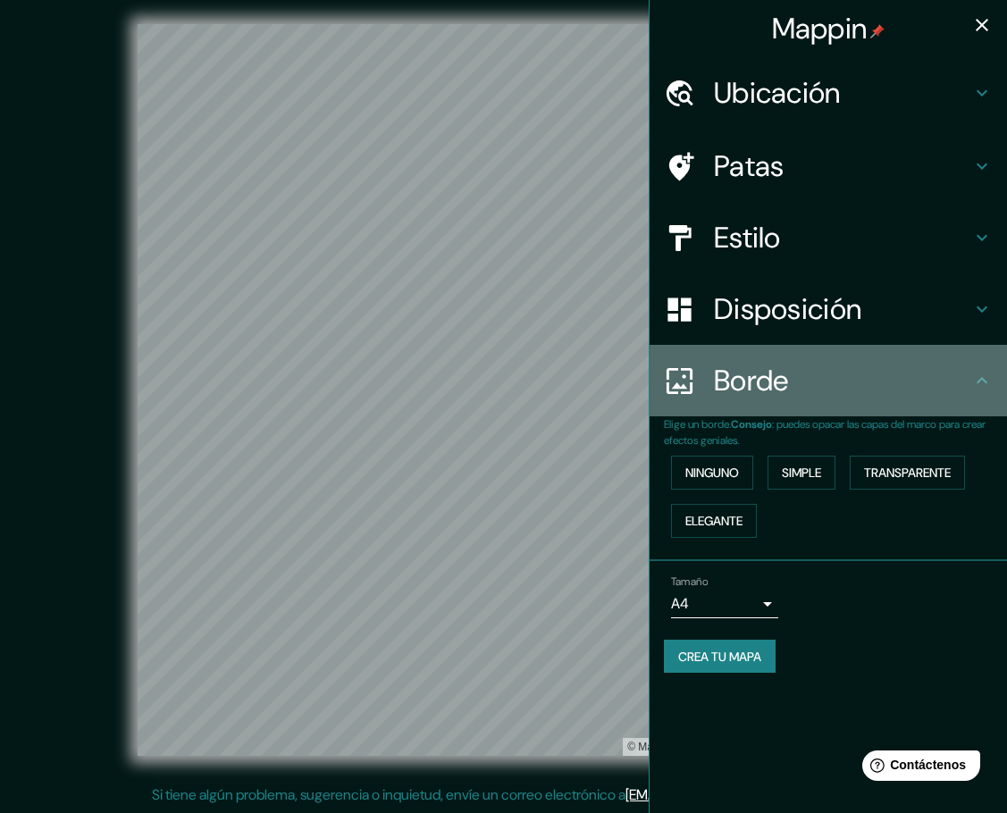
click at [855, 375] on h4 "Borde" at bounding box center [842, 381] width 257 height 36
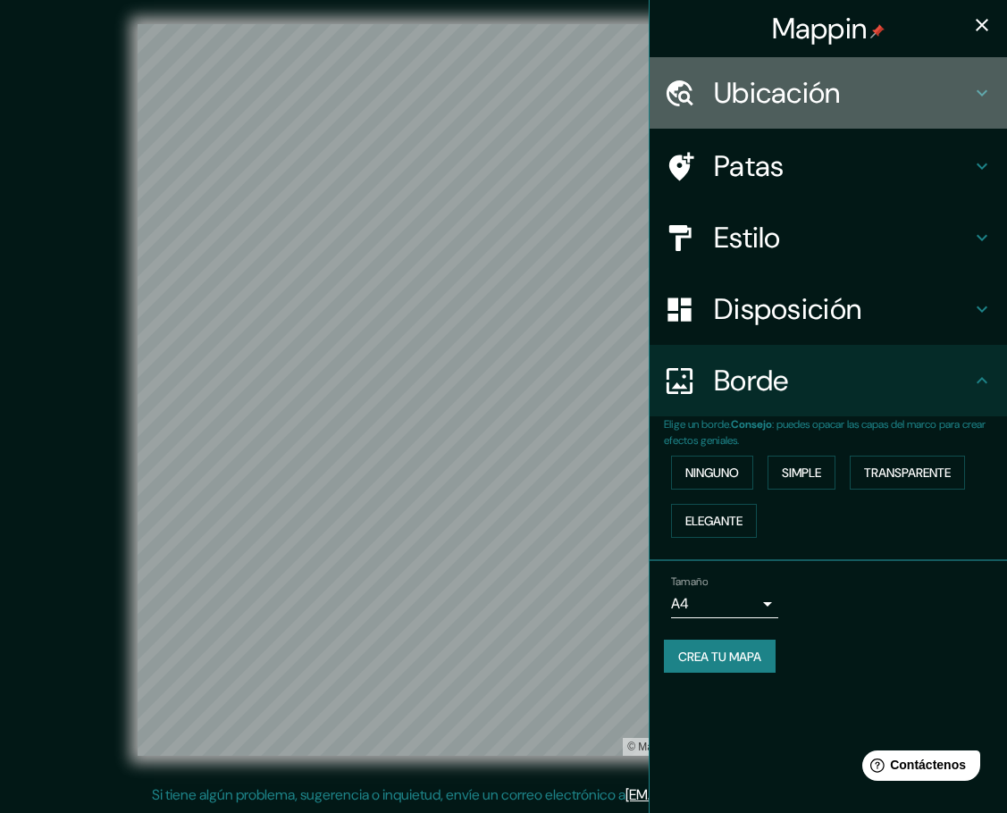
click at [855, 97] on h4 "Ubicación" at bounding box center [842, 93] width 257 height 36
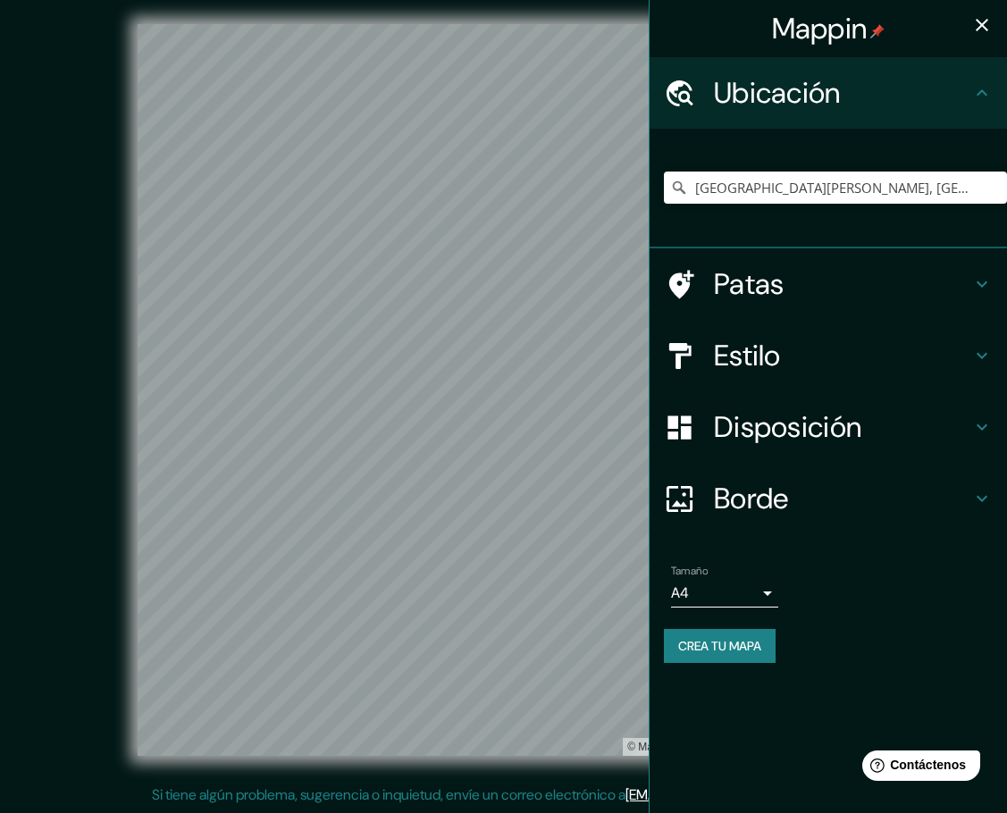
click at [855, 105] on h4 "Ubicación" at bounding box center [842, 93] width 257 height 36
click at [855, 97] on h4 "Ubicación" at bounding box center [842, 93] width 257 height 36
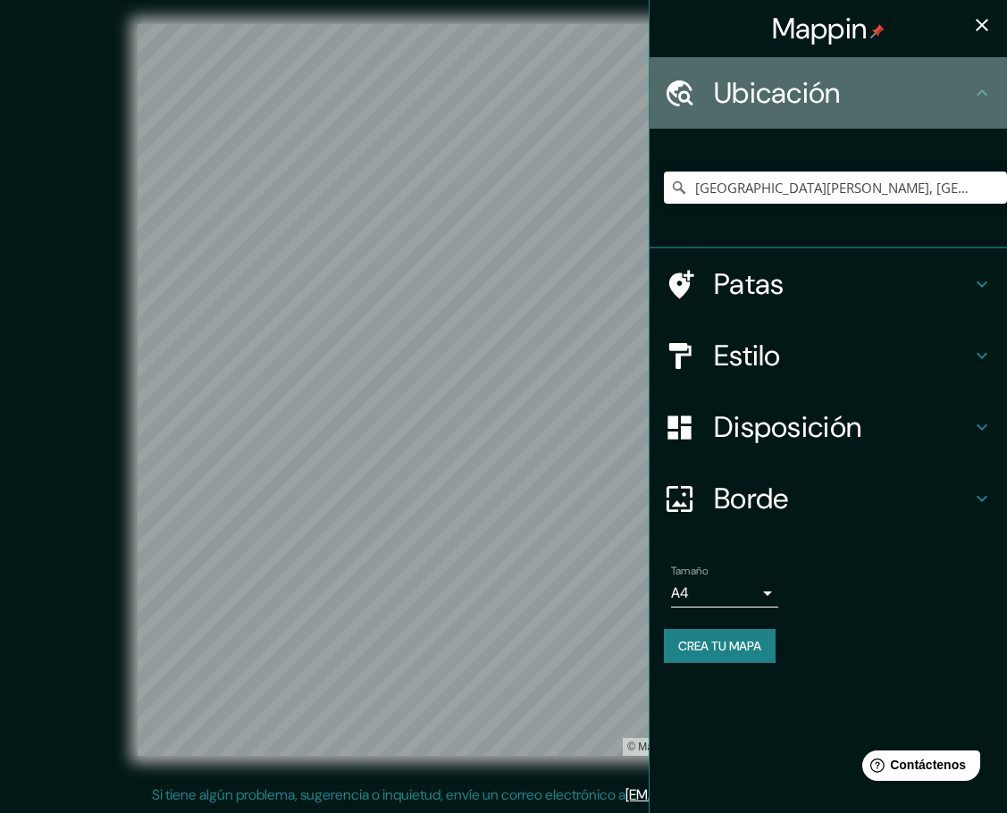
click at [855, 86] on div "Ubicación" at bounding box center [827, 92] width 357 height 71
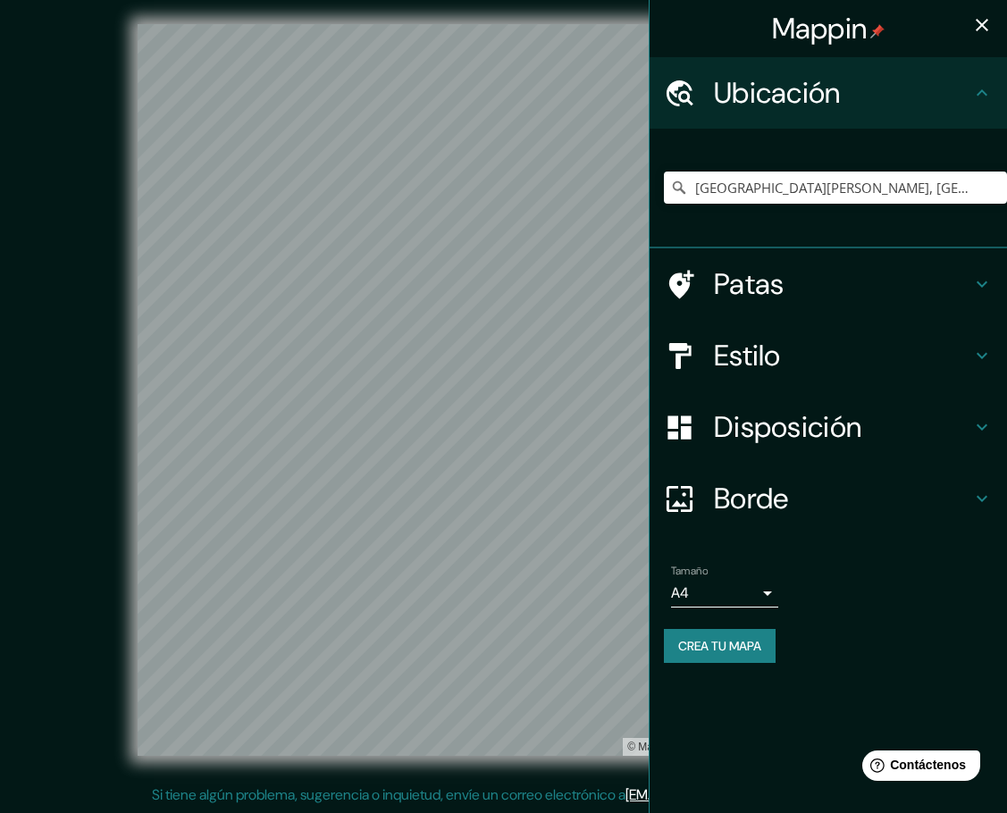
click at [855, 89] on icon at bounding box center [981, 92] width 21 height 21
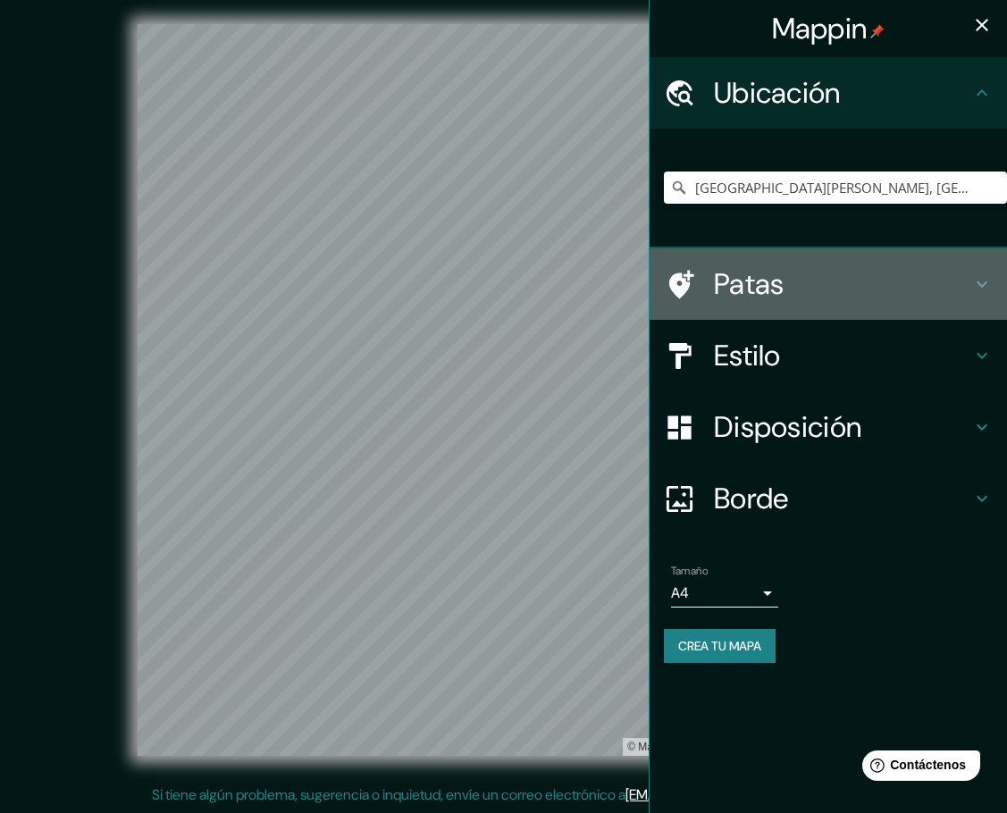
click at [851, 282] on h4 "Patas" at bounding box center [842, 284] width 257 height 36
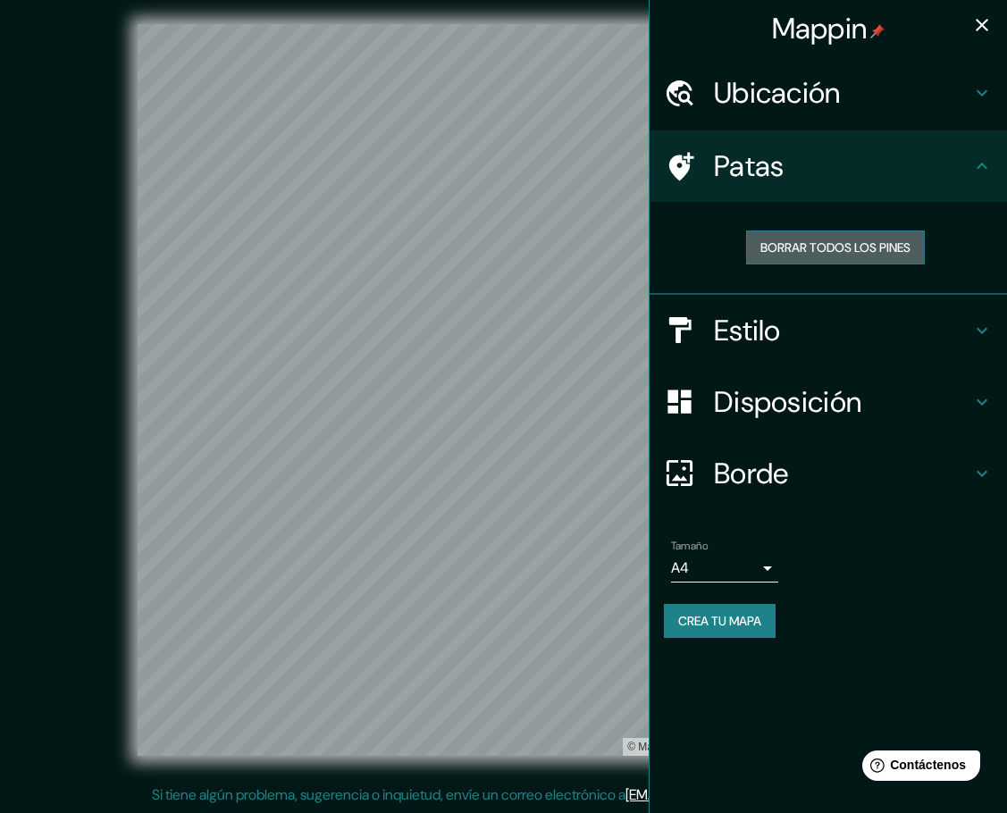
click at [855, 254] on font "Borrar todos los pines" at bounding box center [835, 247] width 150 height 16
click at [855, 155] on h4 "Patas" at bounding box center [842, 166] width 257 height 36
click at [855, 317] on h4 "Estilo" at bounding box center [842, 331] width 257 height 36
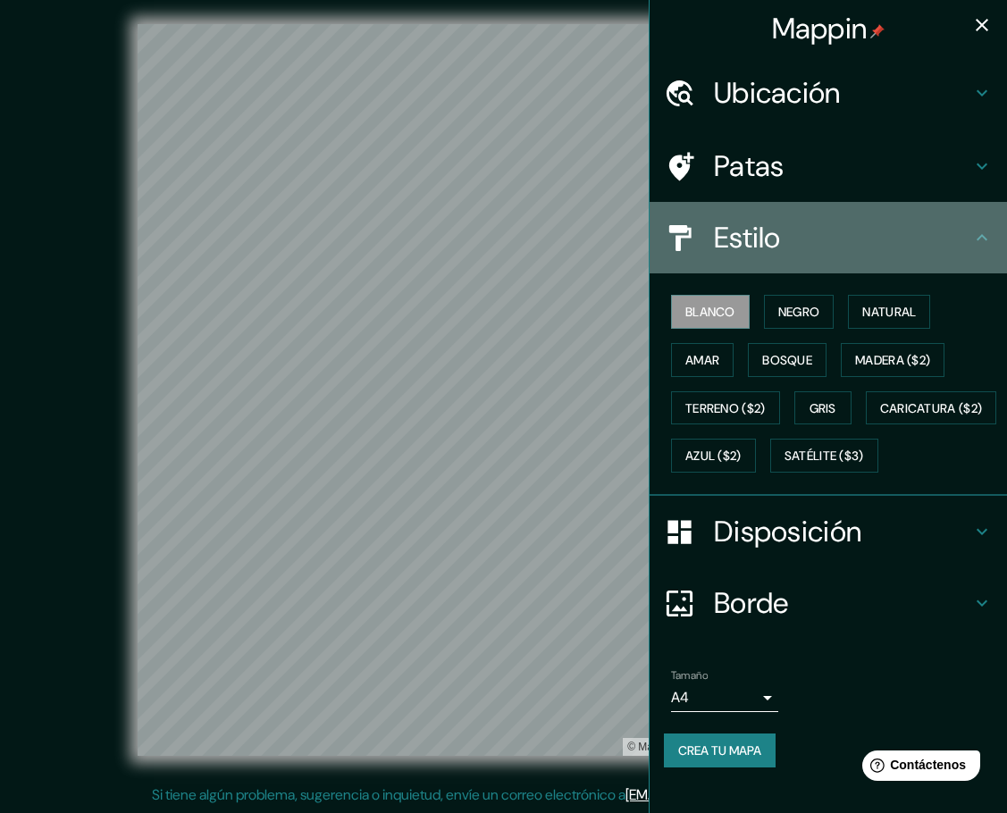
click at [855, 239] on h4 "Estilo" at bounding box center [842, 238] width 257 height 36
click at [855, 241] on icon at bounding box center [981, 237] width 21 height 21
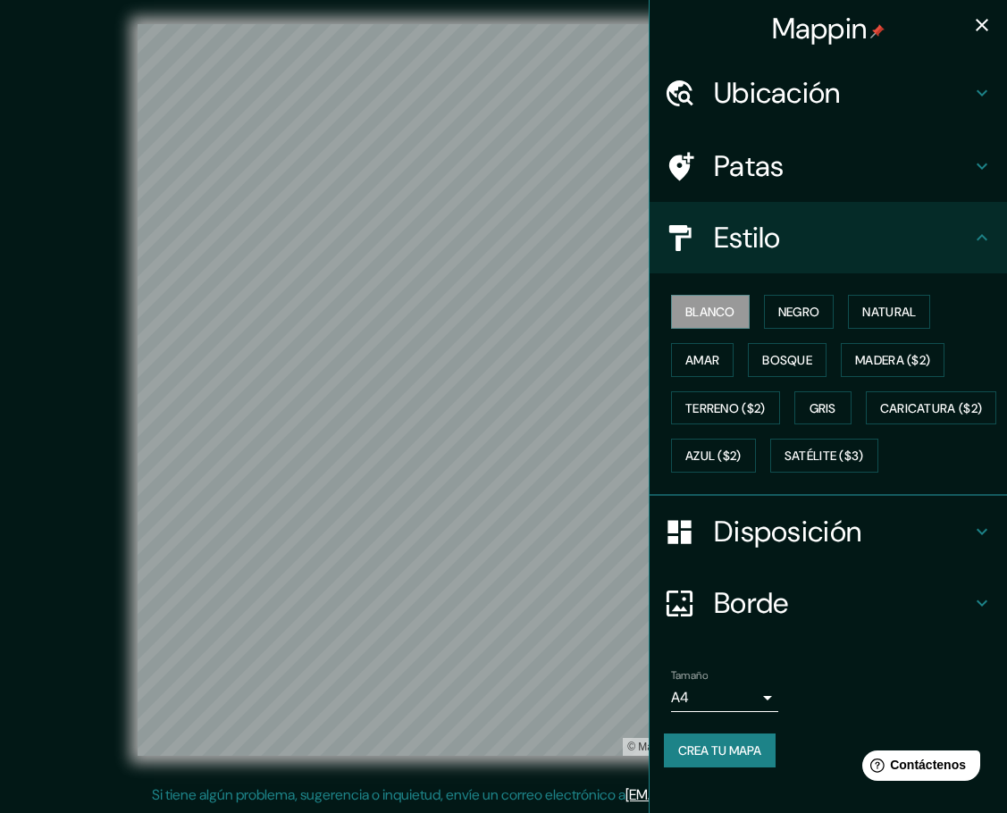
click at [855, 236] on icon at bounding box center [981, 237] width 21 height 21
click at [855, 549] on h4 "Disposición" at bounding box center [842, 532] width 257 height 36
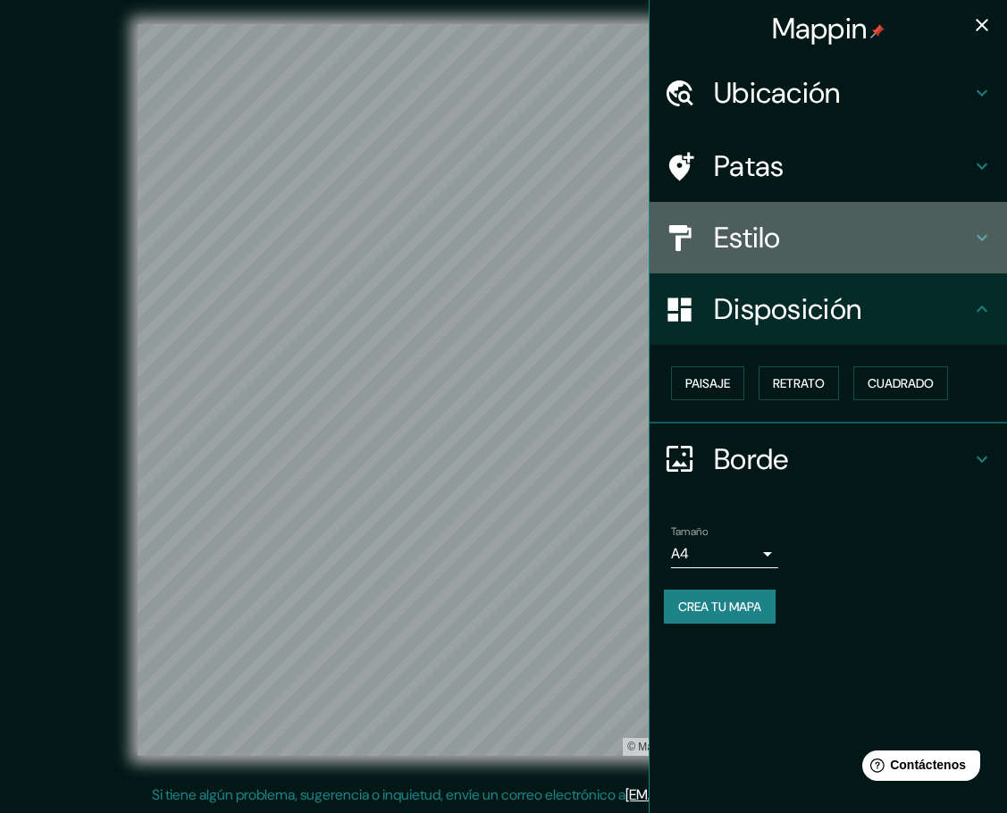
click at [834, 236] on h4 "Estilo" at bounding box center [842, 238] width 257 height 36
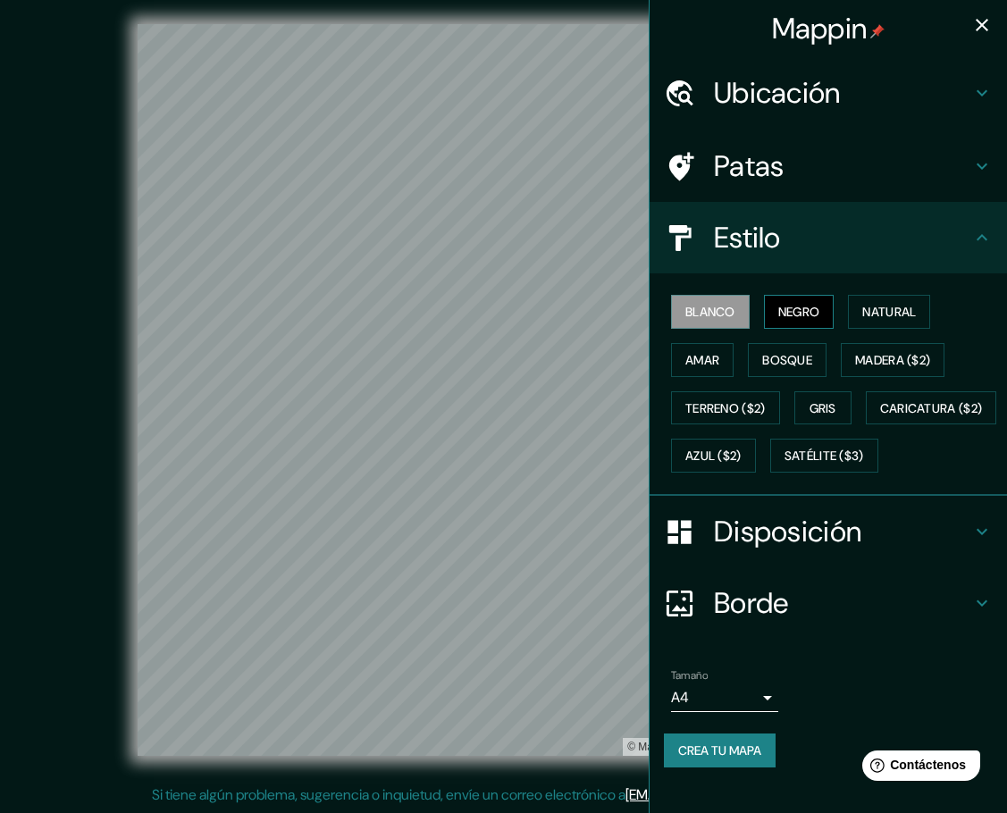
click at [781, 316] on font "Negro" at bounding box center [799, 312] width 42 height 16
click at [691, 363] on font "Amar" at bounding box center [702, 360] width 34 height 16
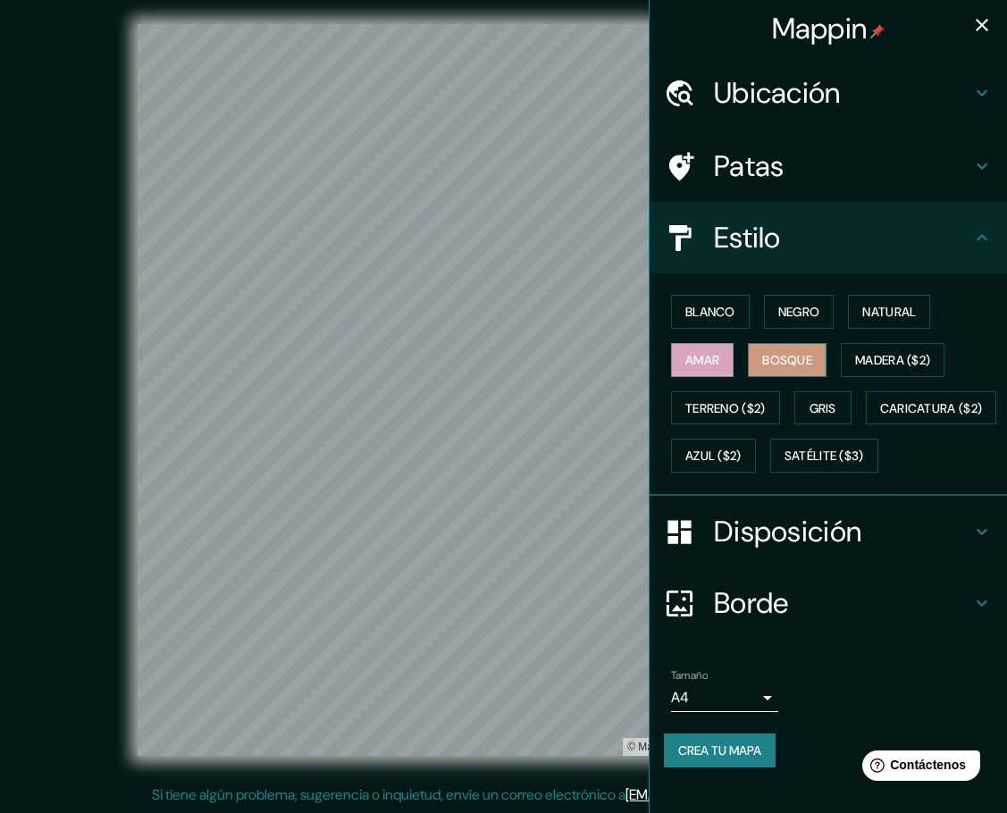
click at [788, 363] on font "Bosque" at bounding box center [787, 360] width 50 height 16
click at [841, 360] on button "Madera ($2)" at bounding box center [893, 360] width 104 height 34
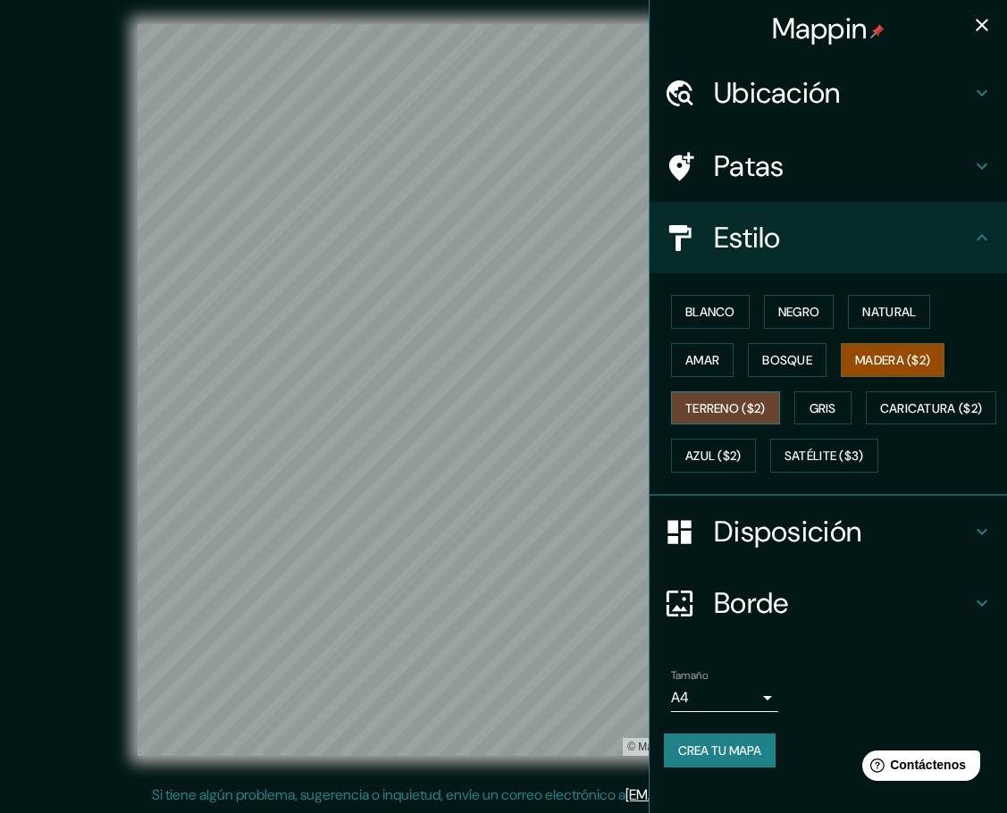
click at [721, 413] on font "Terreno ($2)" at bounding box center [725, 408] width 80 height 16
click at [741, 462] on font "Azul ($2)" at bounding box center [713, 456] width 56 height 16
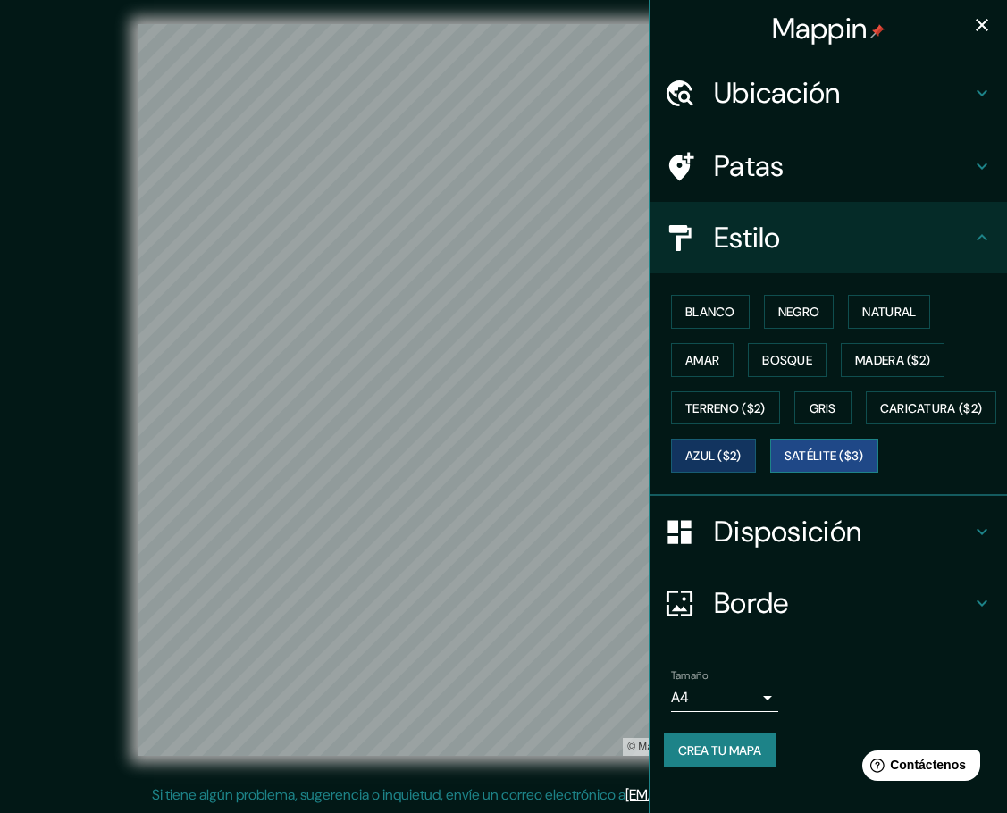
click at [784, 465] on font "Satélite ($3)" at bounding box center [824, 456] width 80 height 16
click at [712, 324] on button "Blanco" at bounding box center [710, 312] width 79 height 34
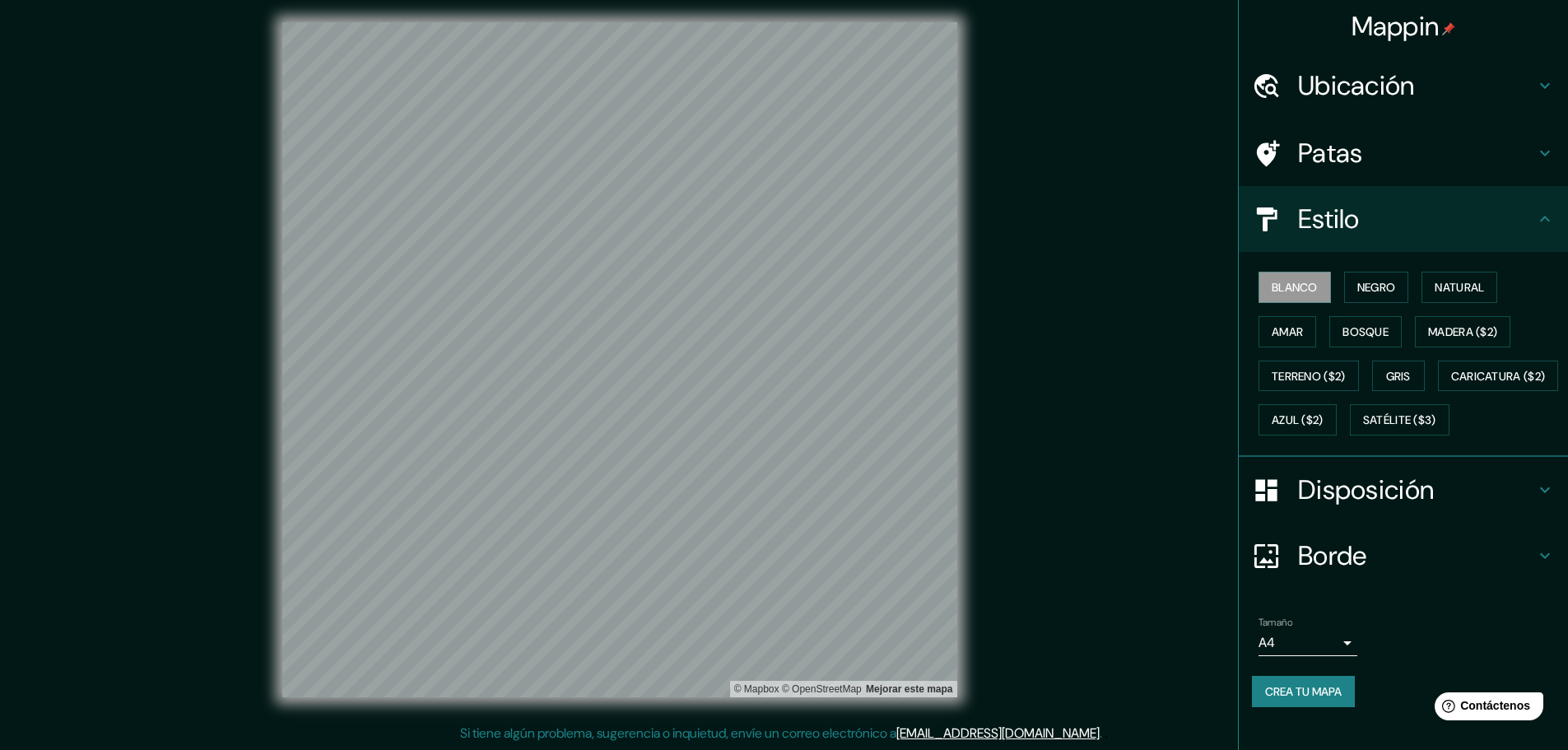
click at [788, 685] on body "Mappin Ubicación [GEOGRAPHIC_DATA][PERSON_NAME], [GEOGRAPHIC_DATA], [GEOGRAPHIC…" at bounding box center [784, 371] width 1568 height 750
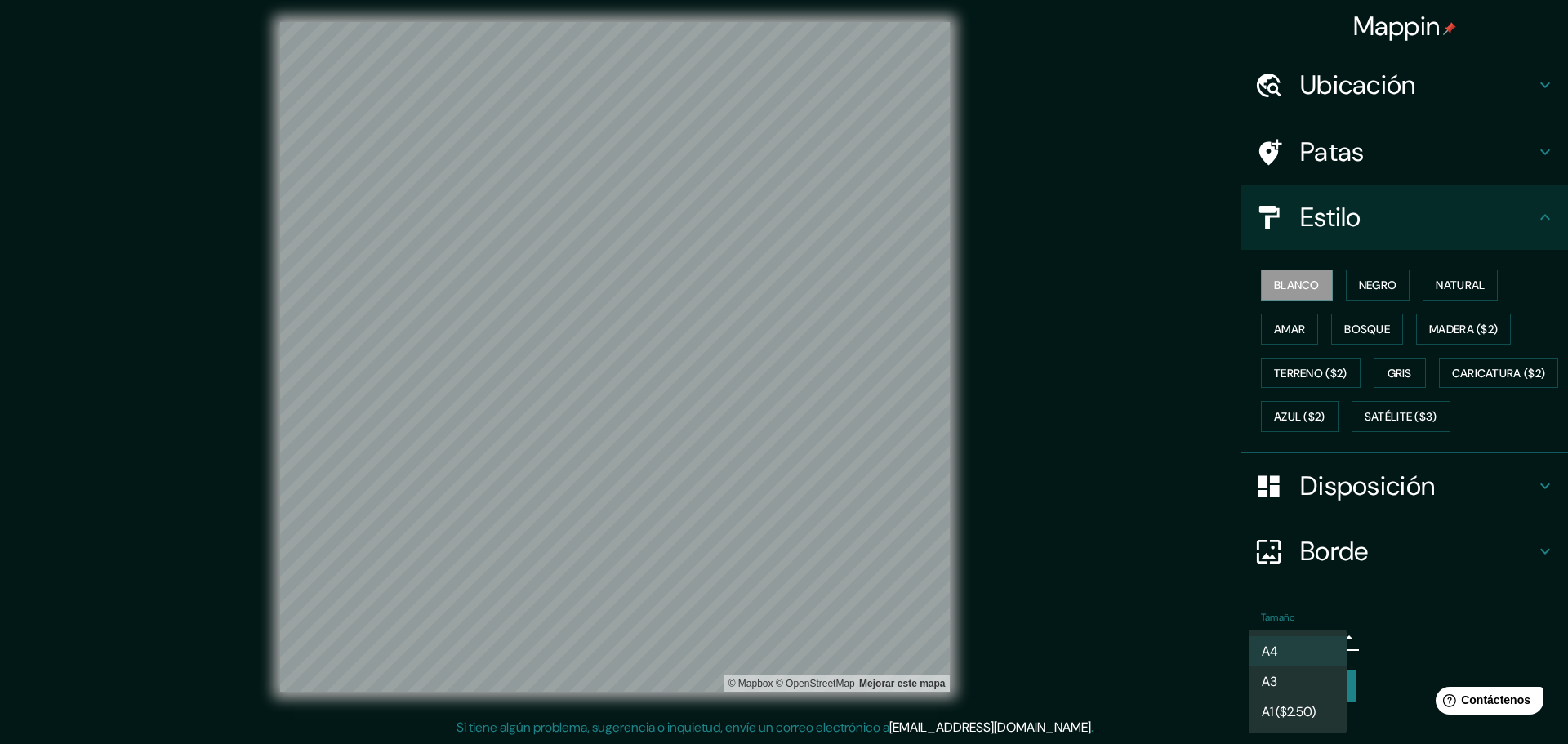
click at [782, 670] on div at bounding box center [784, 372] width 1568 height 744
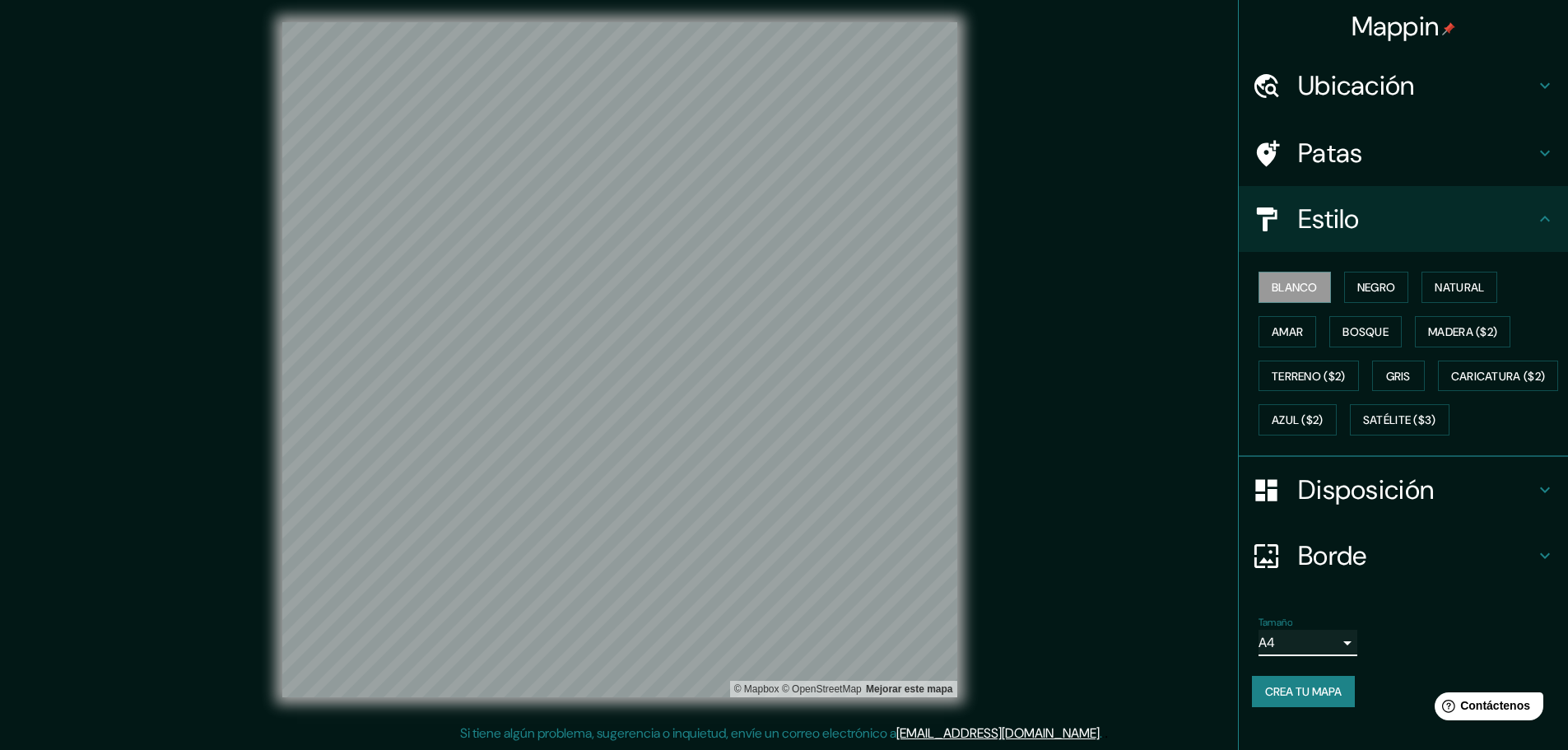
scroll to position [20, 0]
click at [788, 506] on h4 "Disposición" at bounding box center [1416, 490] width 237 height 33
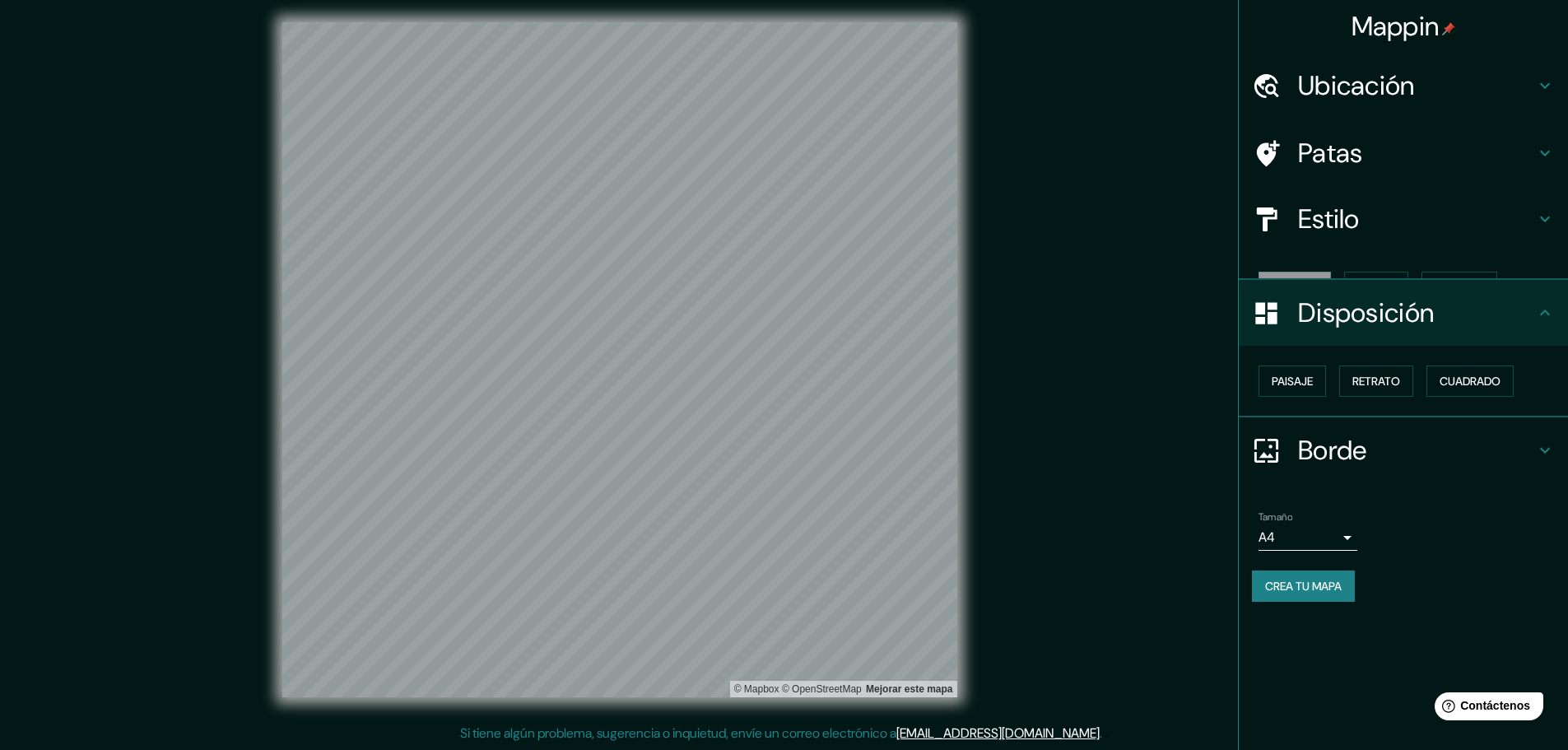
scroll to position [0, 0]
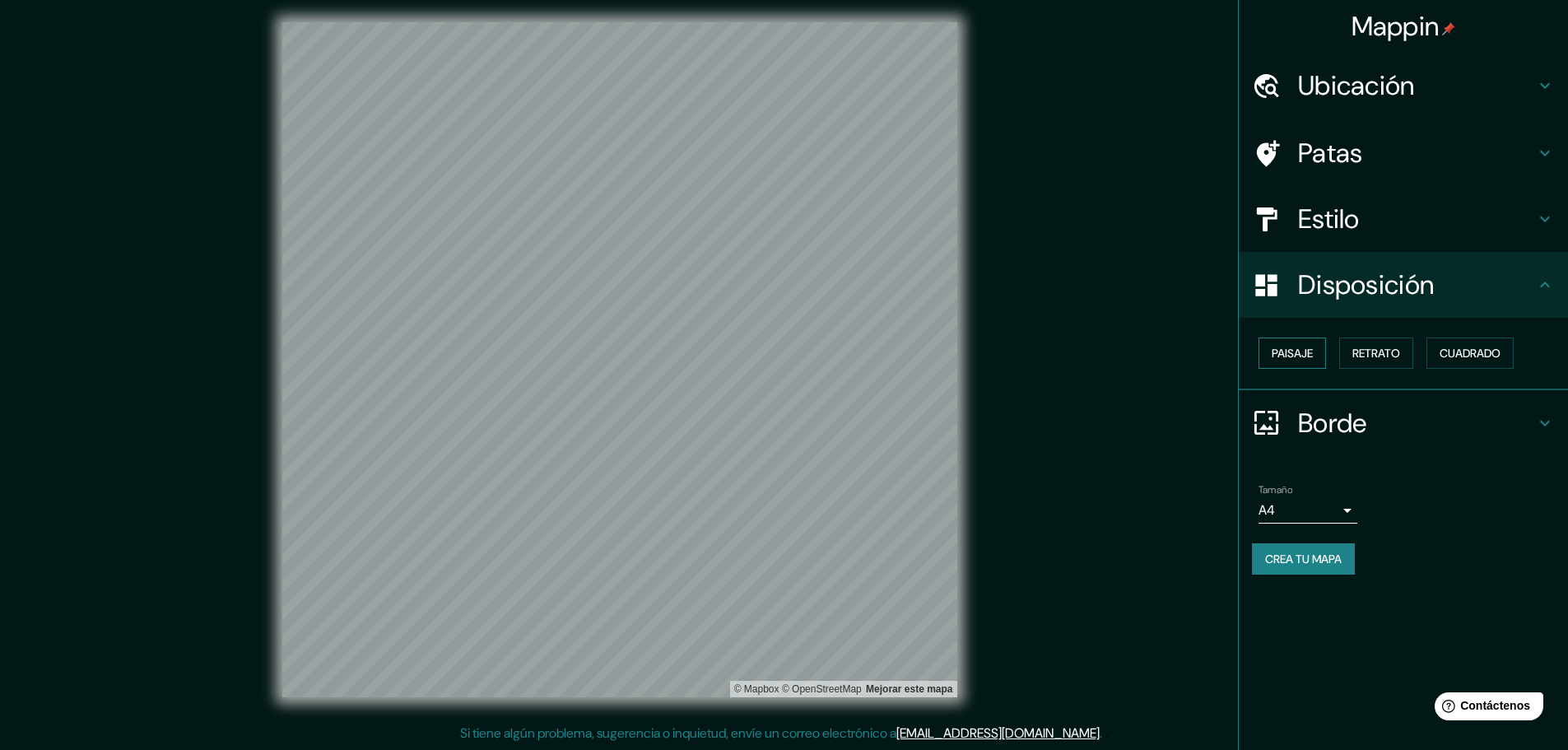
click at [788, 344] on font "Paisaje" at bounding box center [1292, 353] width 41 height 21
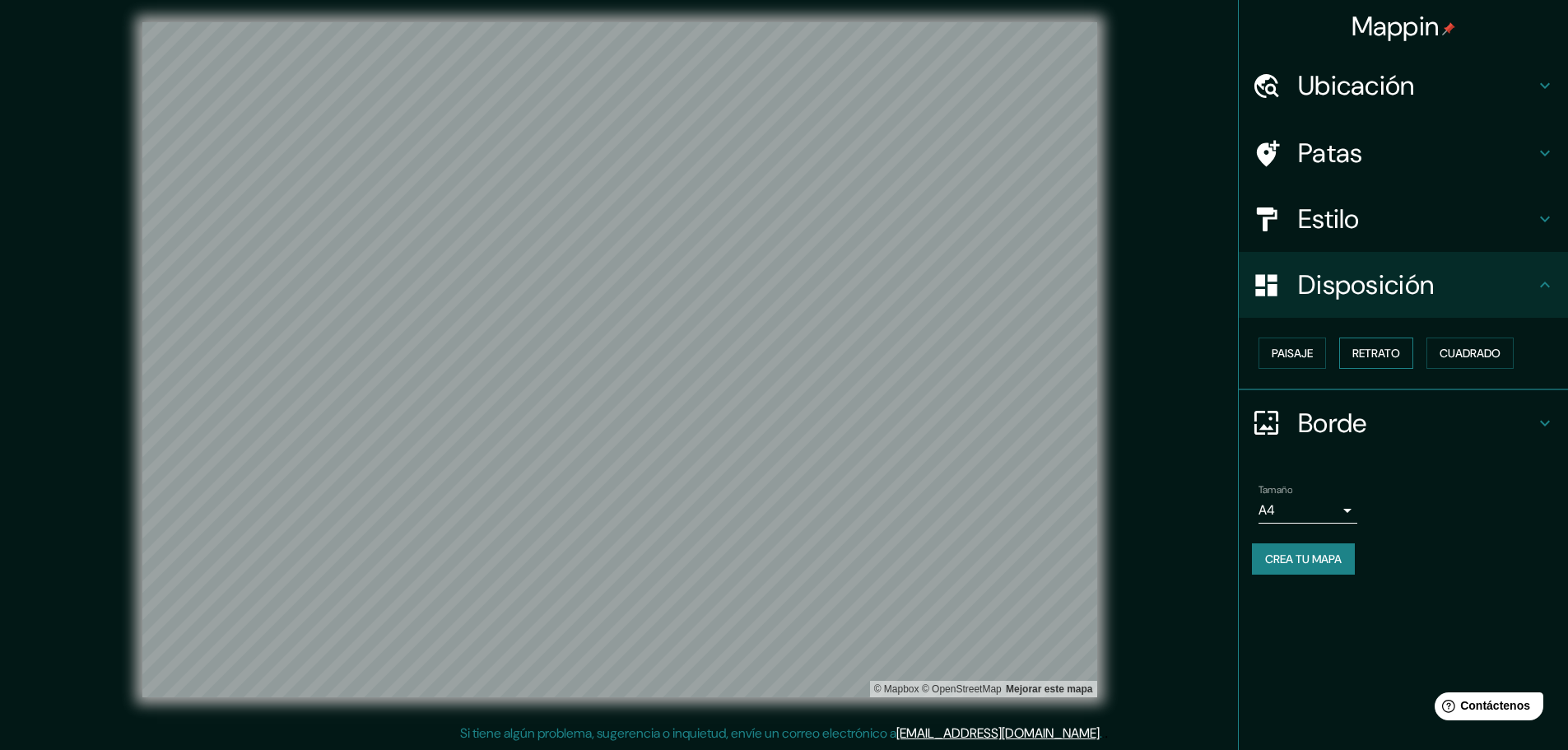
click at [788, 354] on font "Retrato" at bounding box center [1376, 353] width 48 height 15
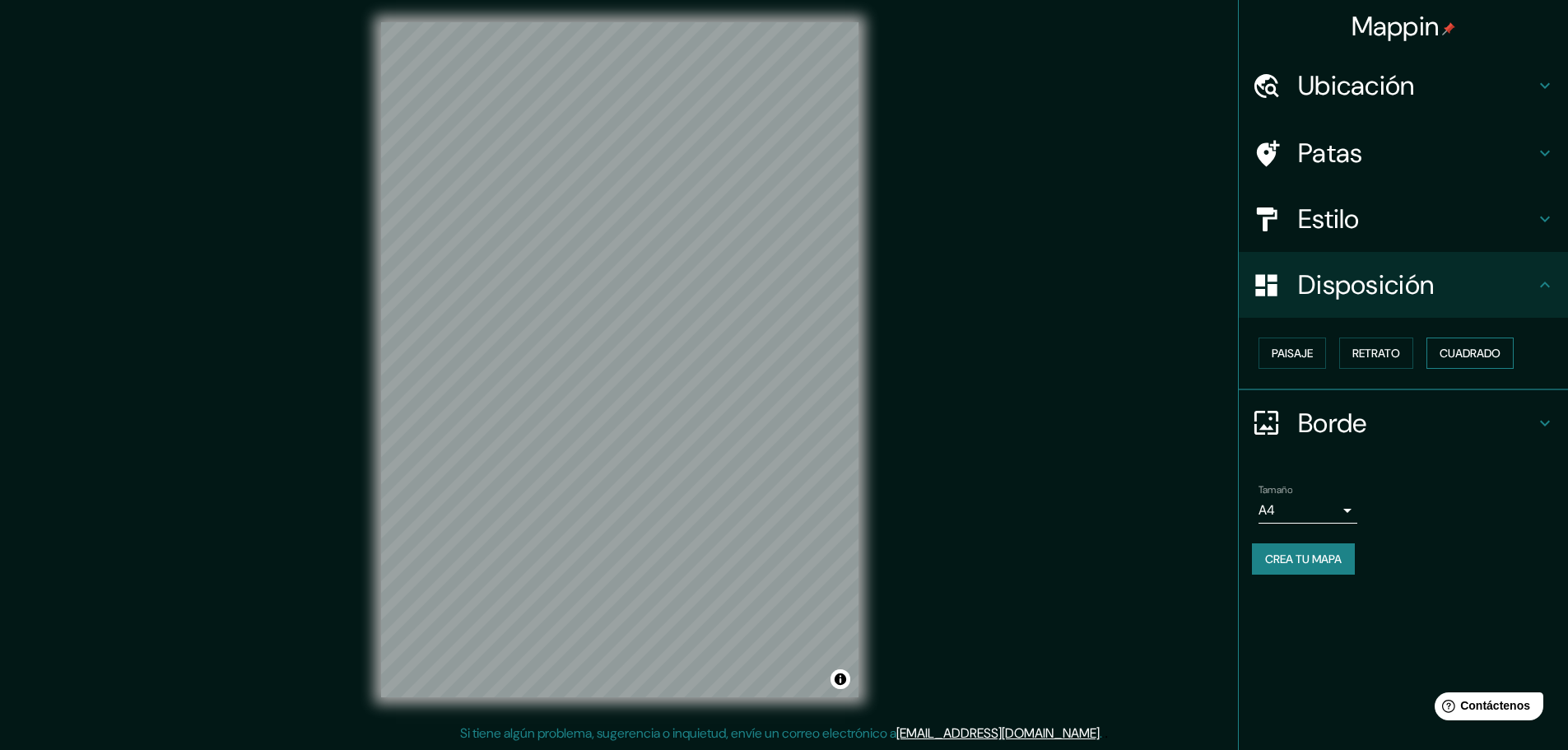
click at [788, 361] on font "Cuadrado" at bounding box center [1469, 353] width 61 height 21
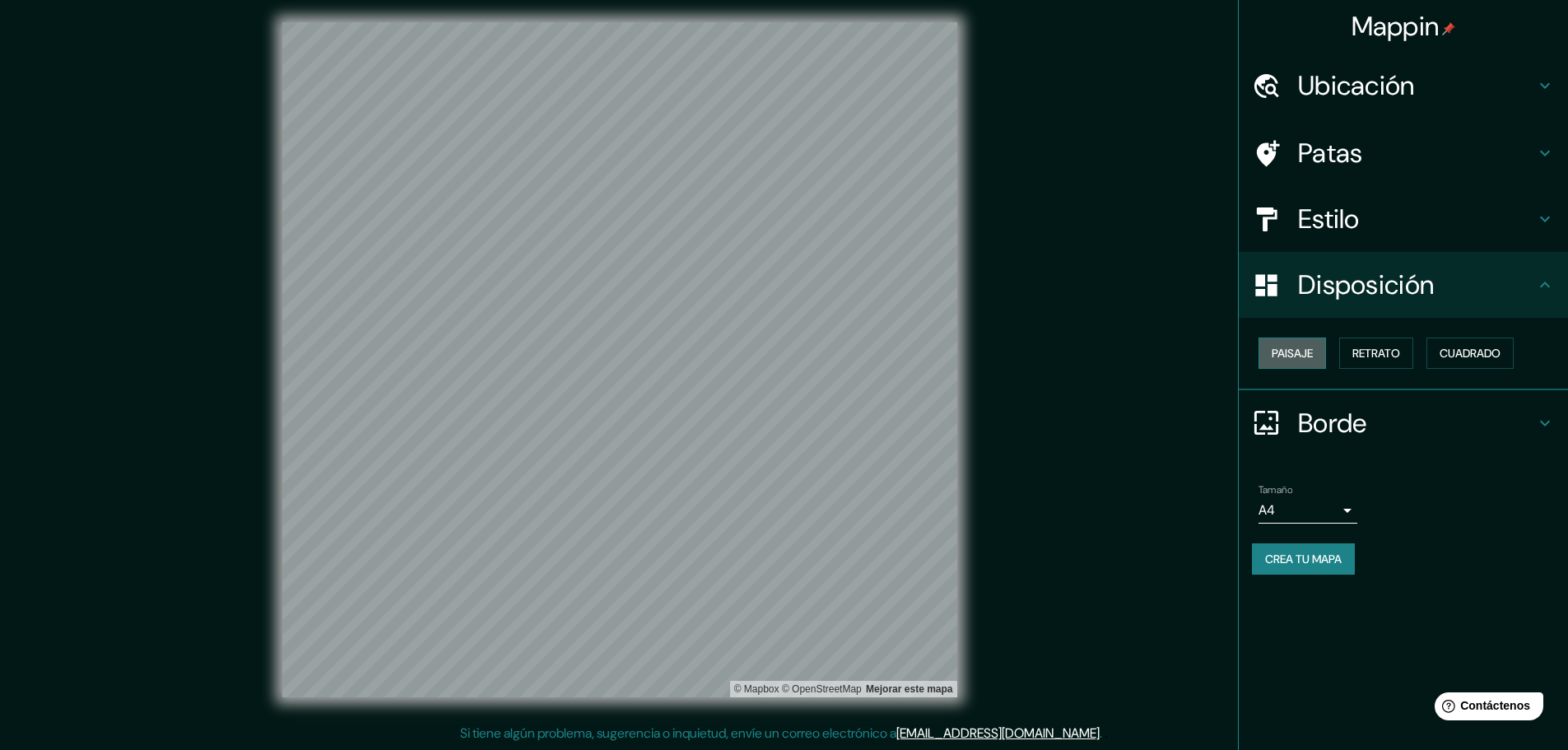
click at [788, 361] on font "Paisaje" at bounding box center [1292, 353] width 41 height 21
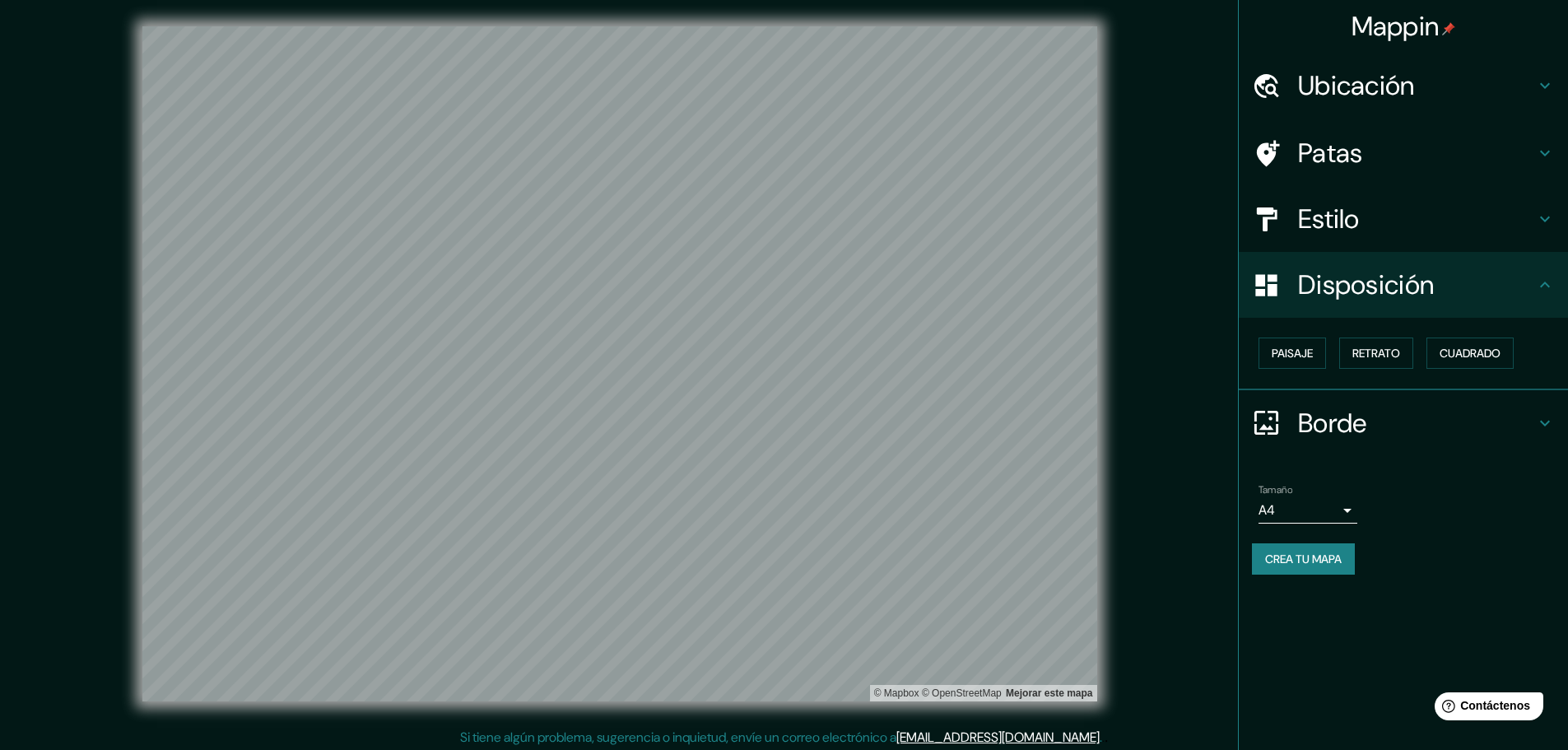
click at [788, 104] on div "Ubicación" at bounding box center [1402, 85] width 329 height 65
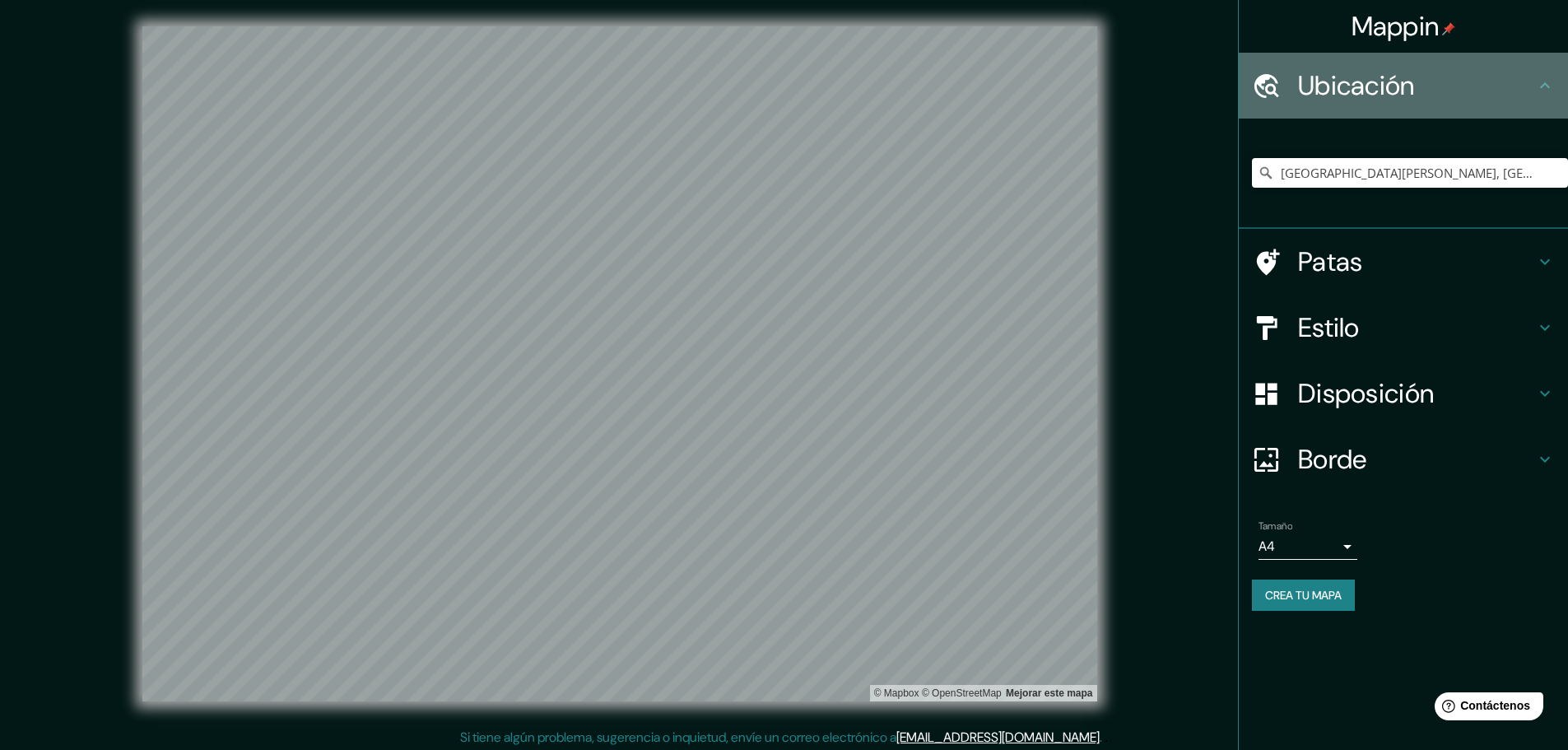
click at [788, 90] on h4 "Ubicación" at bounding box center [1416, 86] width 237 height 33
click at [788, 95] on icon at bounding box center [1544, 85] width 19 height 19
